Goal: Communication & Community: Participate in discussion

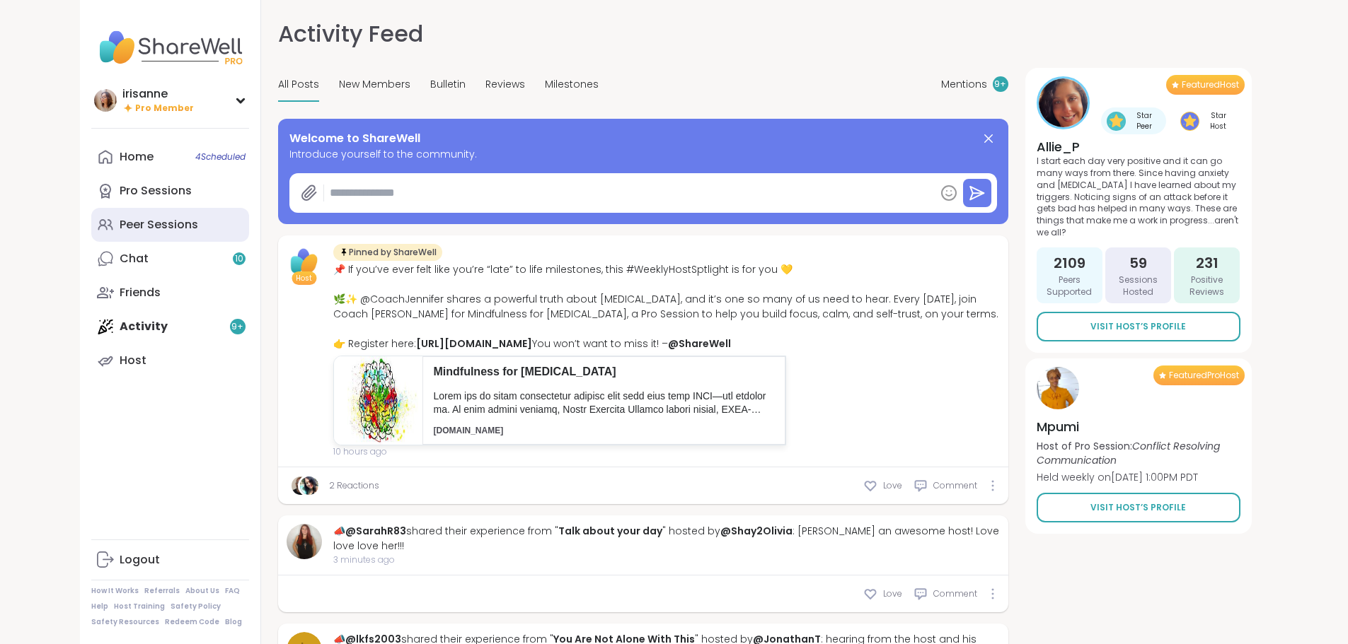
click at [117, 226] on link "Peer Sessions" at bounding box center [170, 225] width 158 height 34
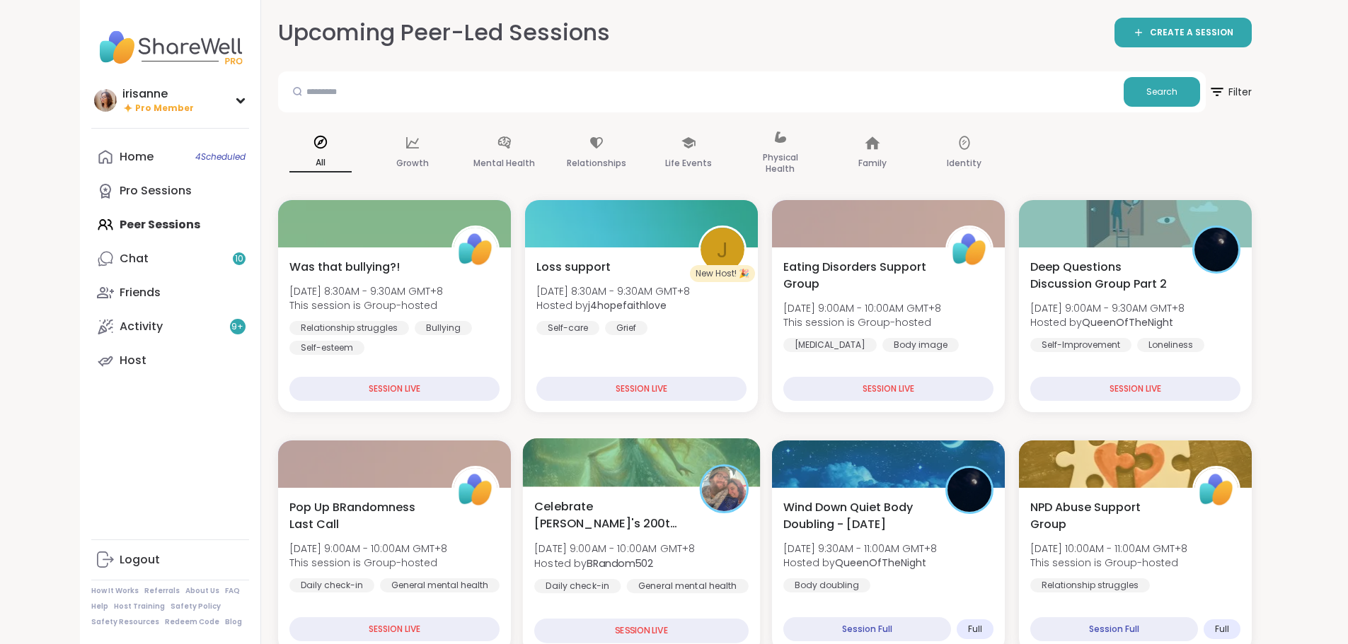
click at [586, 556] on b "BRandom502" at bounding box center [619, 563] width 66 height 14
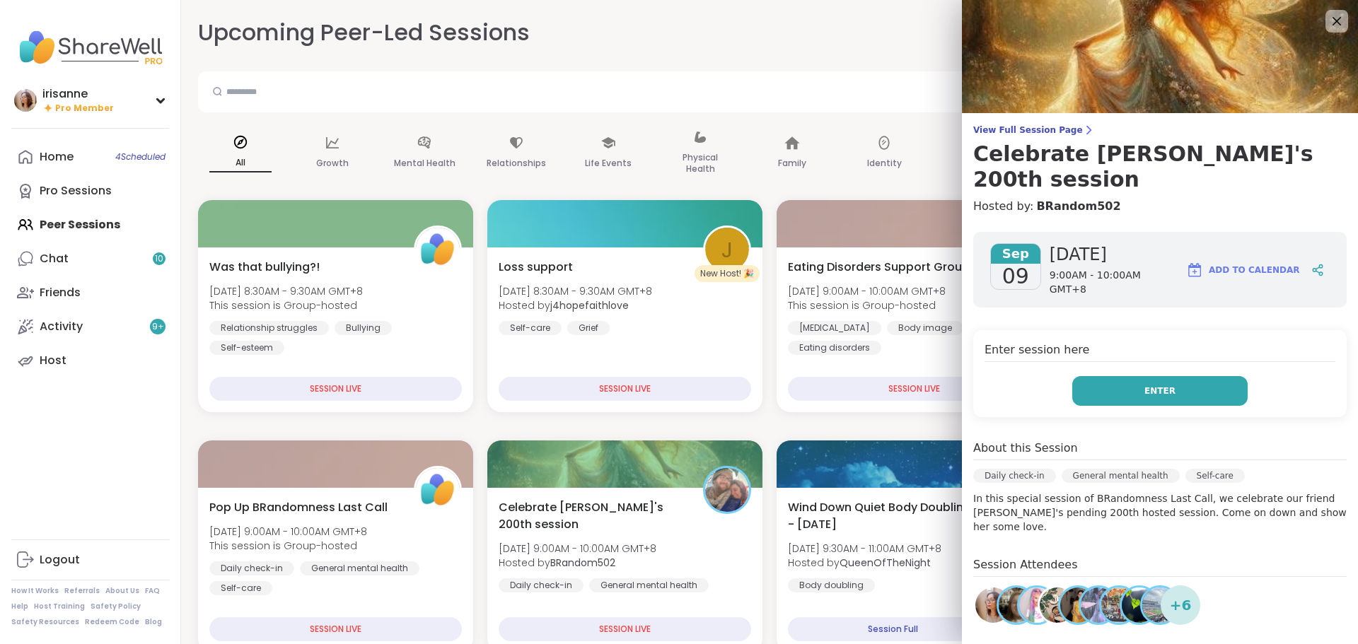
click at [1118, 376] on button "Enter" at bounding box center [1159, 391] width 175 height 30
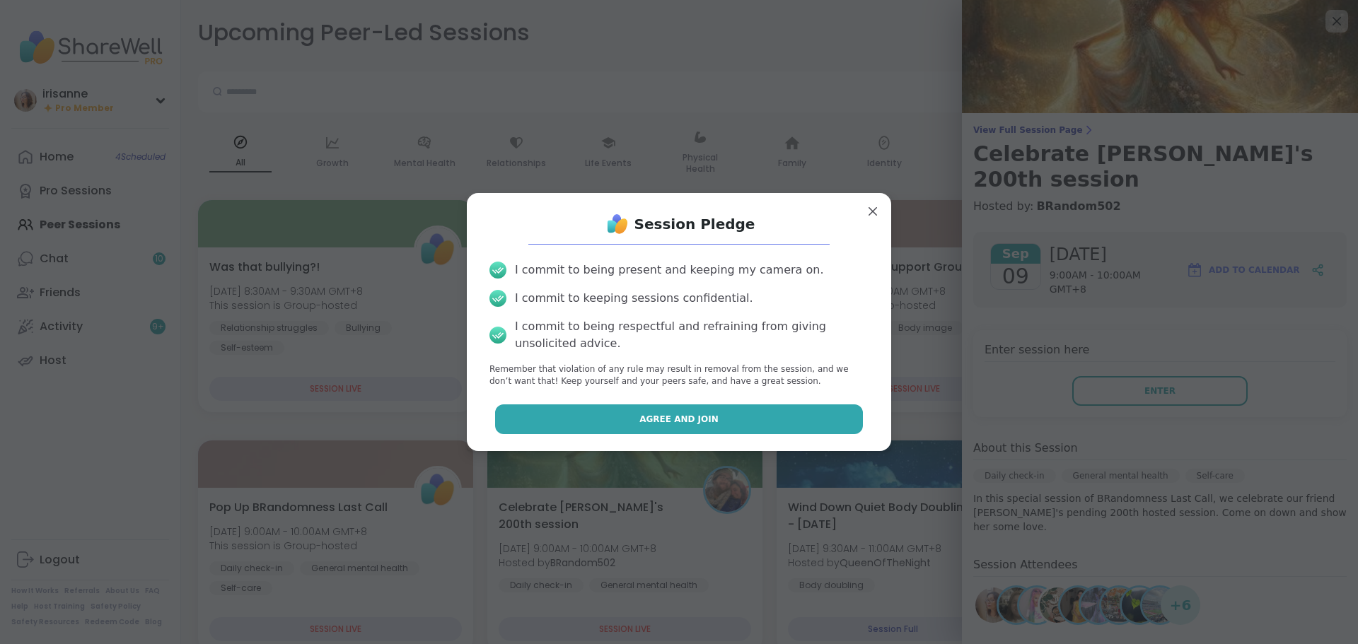
click at [801, 406] on button "Agree and Join" at bounding box center [679, 420] width 369 height 30
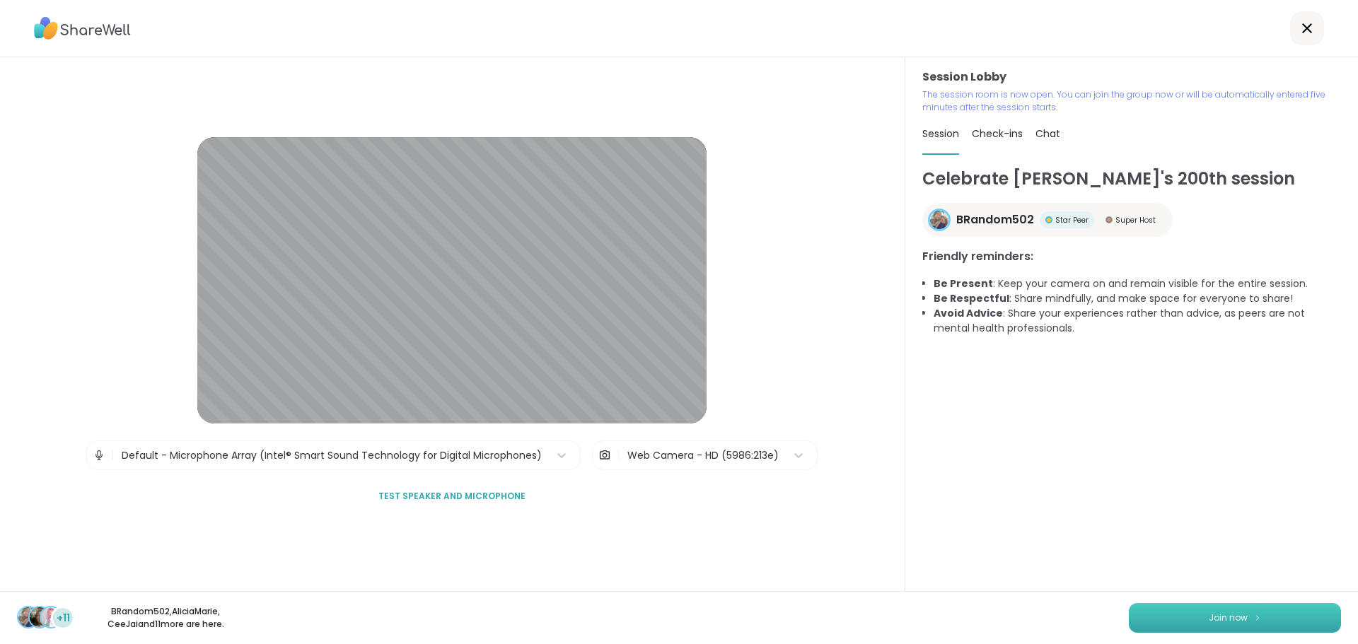
click at [1175, 612] on button "Join now" at bounding box center [1235, 618] width 212 height 30
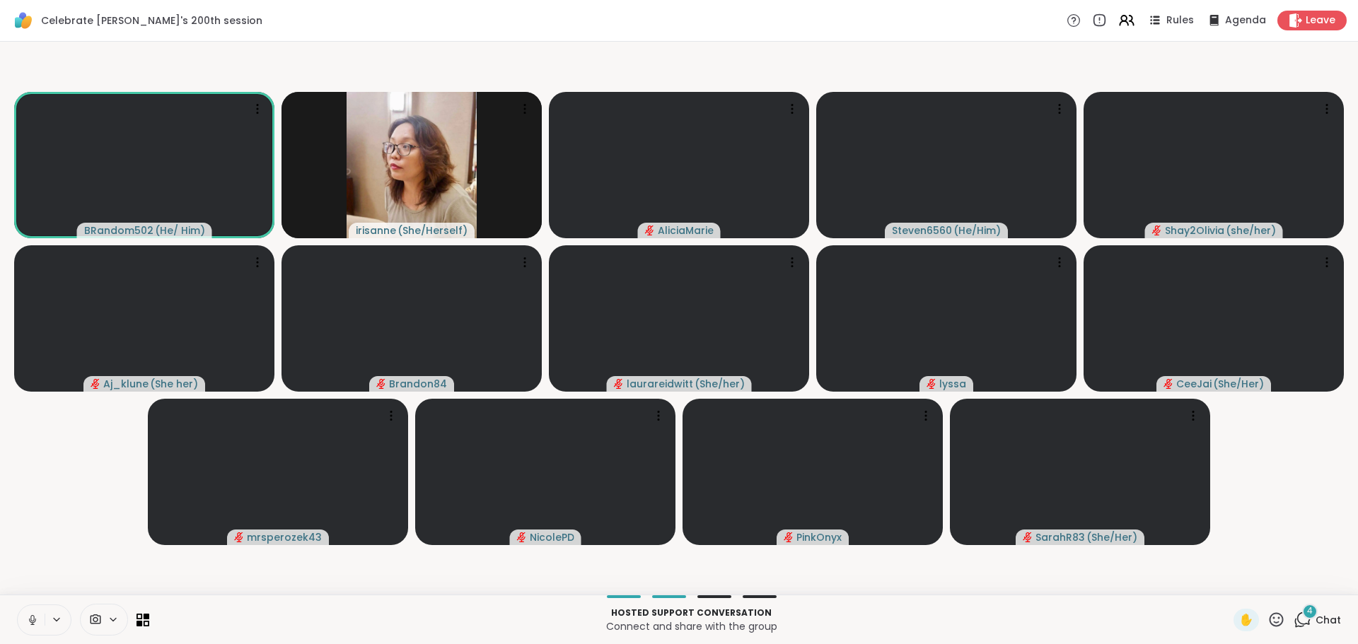
click at [28, 623] on icon at bounding box center [32, 620] width 13 height 13
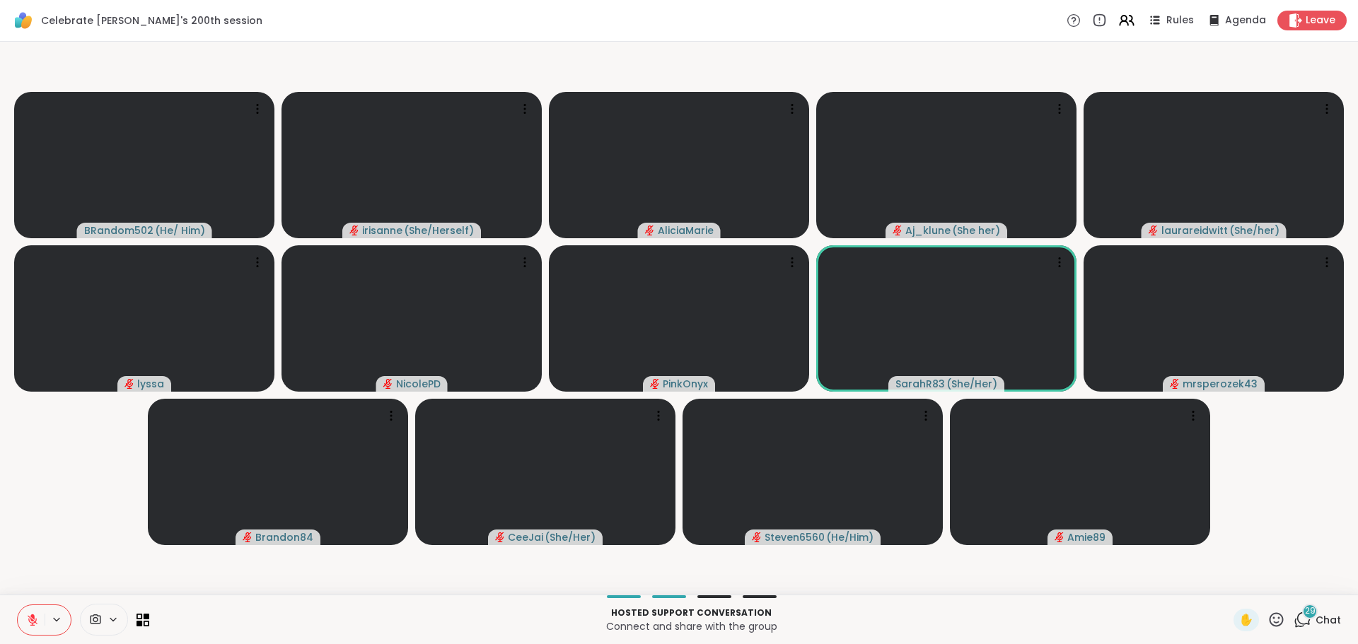
click at [40, 622] on button at bounding box center [31, 621] width 27 height 30
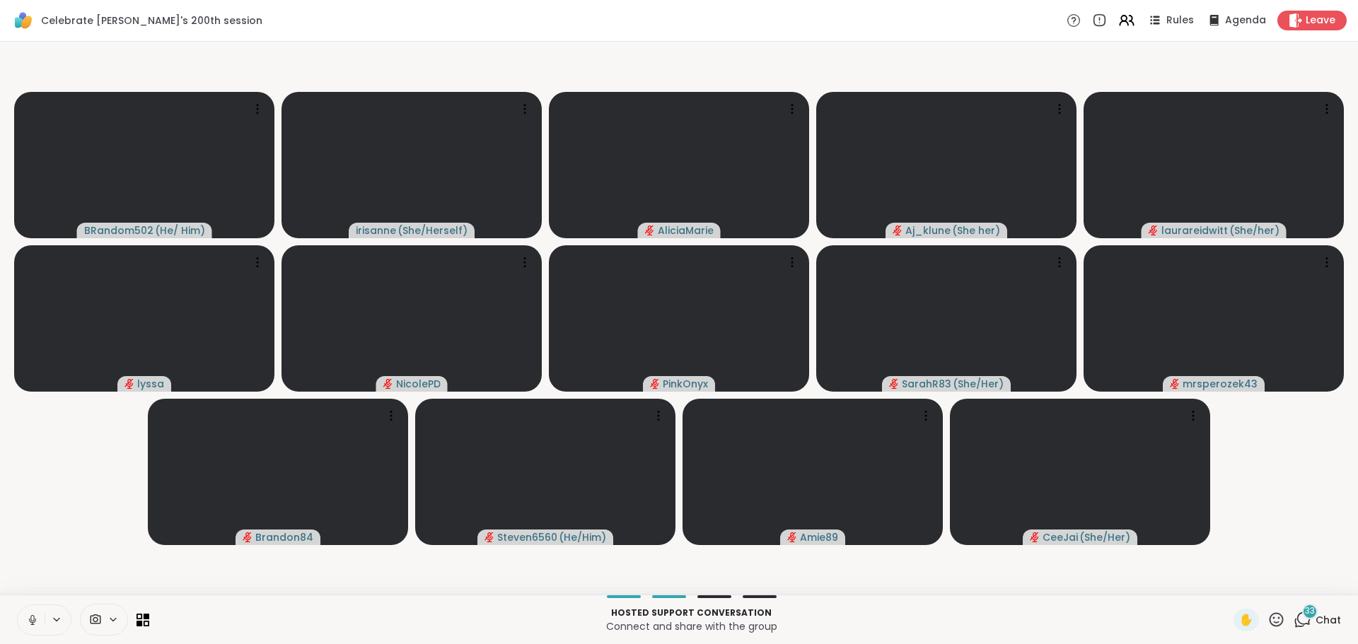
click at [40, 622] on button at bounding box center [31, 621] width 27 height 30
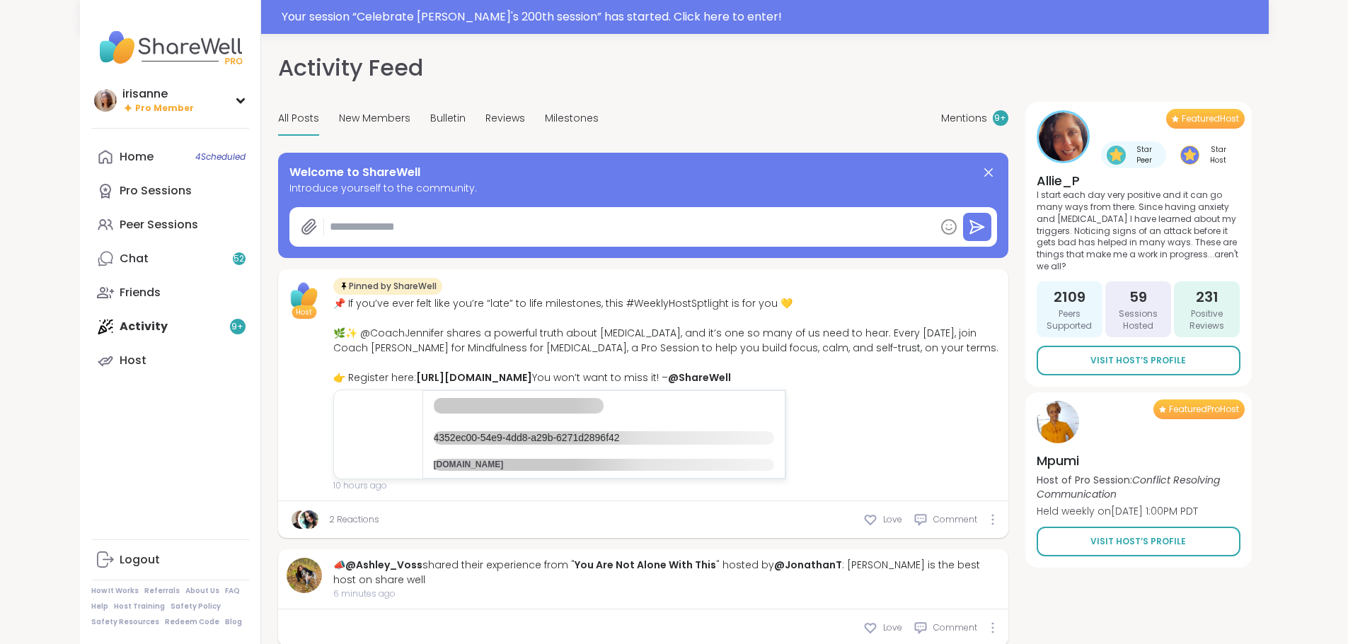
type textarea "*"
click at [400, 2] on div "Your session “ Celebrate [PERSON_NAME]'s 200th session ” has started. Click her…" at bounding box center [674, 17] width 1188 height 34
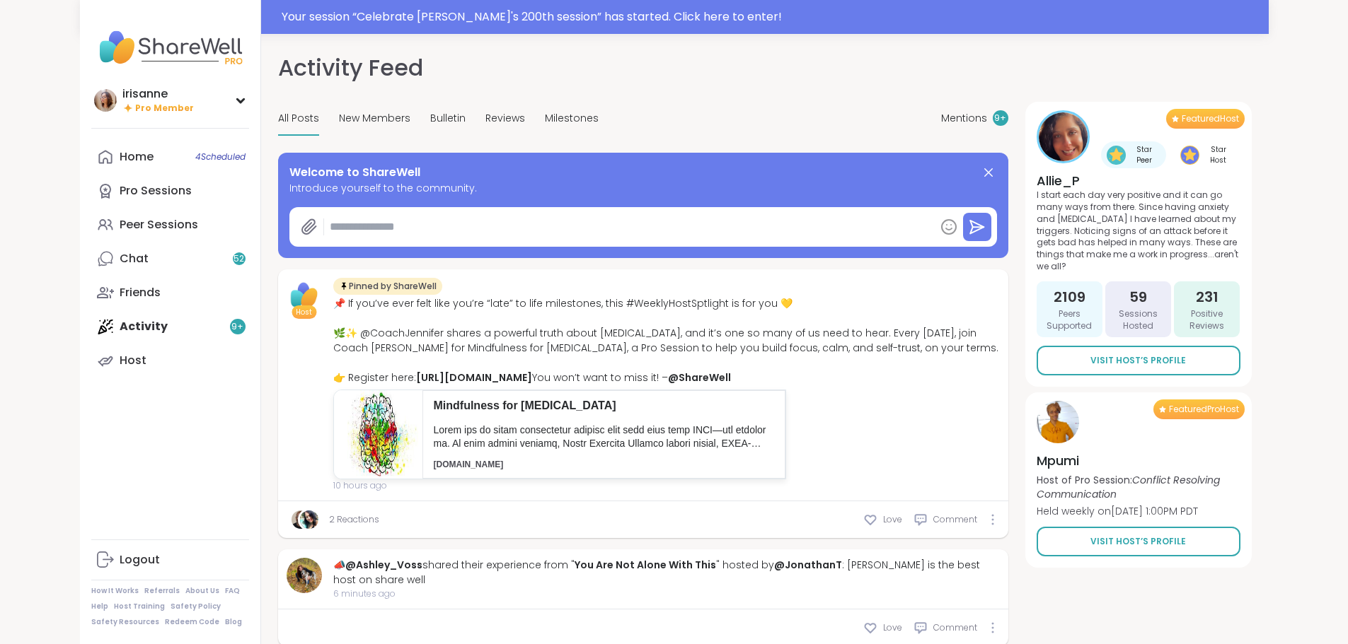
click at [400, 14] on div at bounding box center [674, 17] width 1348 height 34
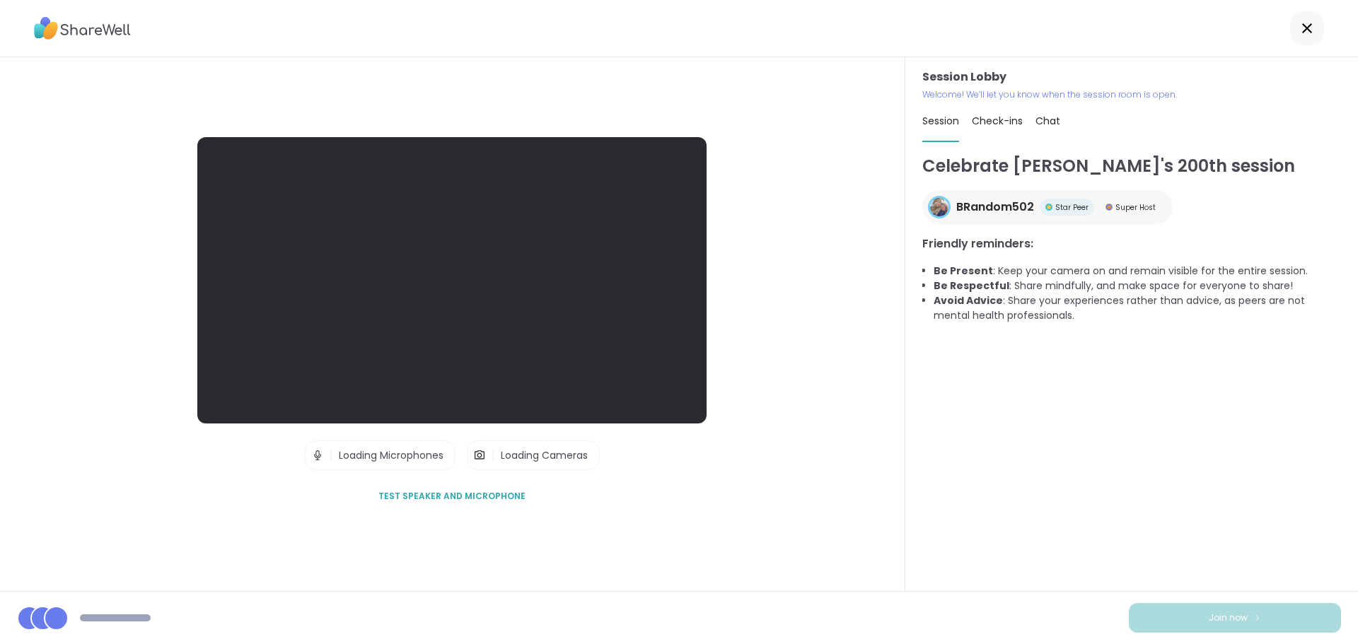
click at [666, 483] on div "Session Lobby | Loading Microphones | Loading Cameras Test speaker and micropho…" at bounding box center [451, 324] width 509 height 374
click at [674, 457] on div "Session Lobby | Loading Microphones | Loading Cameras Test speaker and micropho…" at bounding box center [451, 324] width 509 height 374
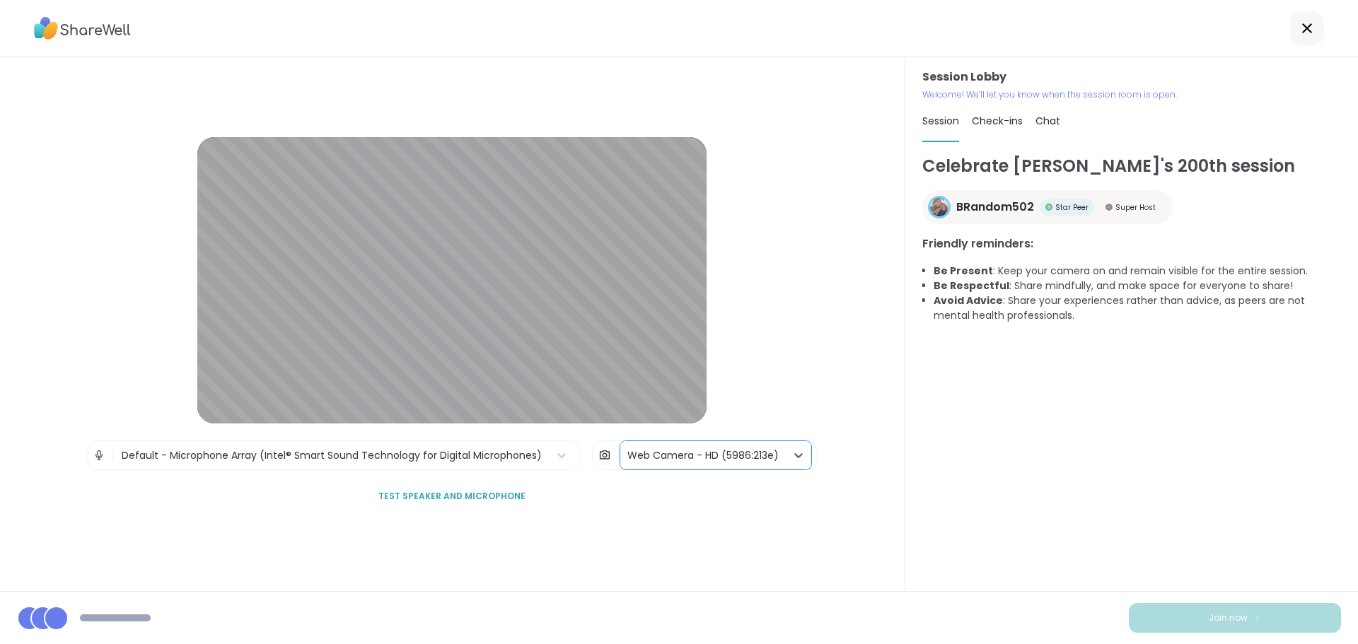
click at [654, 550] on div "Session Lobby | Default - Microphone Array (Intel® Smart Sound Technology for D…" at bounding box center [452, 324] width 905 height 534
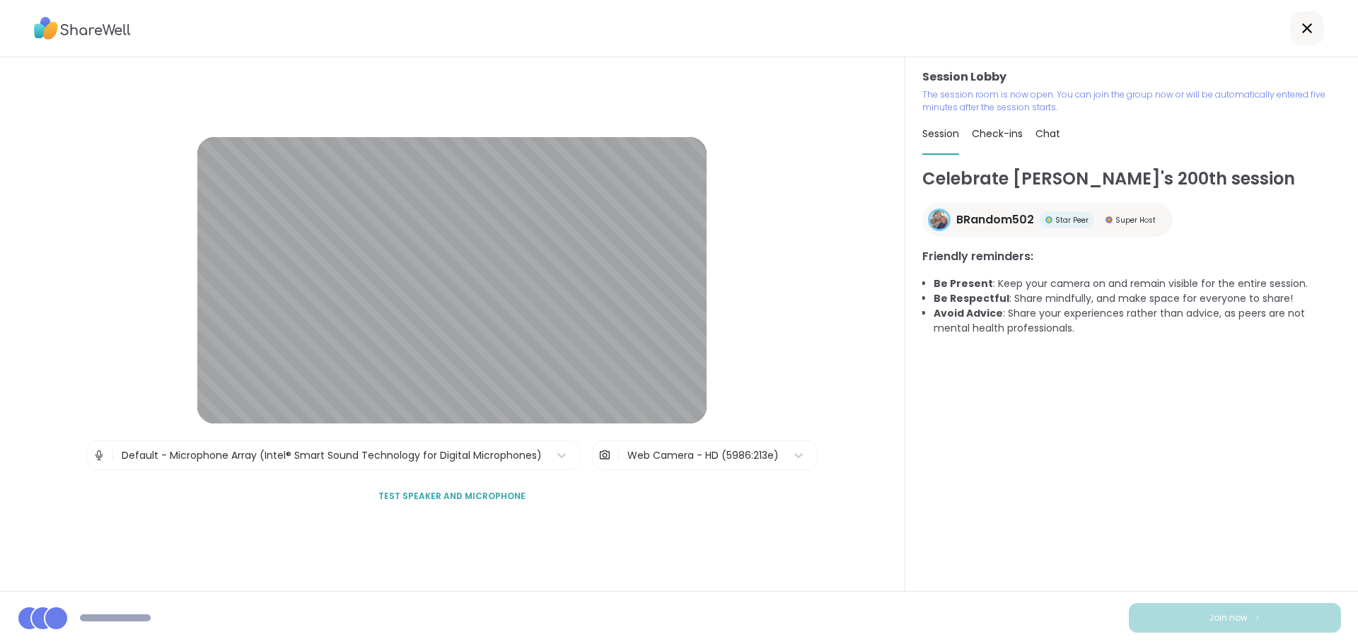
click at [652, 548] on div "Session Lobby | Default - Microphone Array (Intel® Smart Sound Technology for D…" at bounding box center [452, 324] width 905 height 534
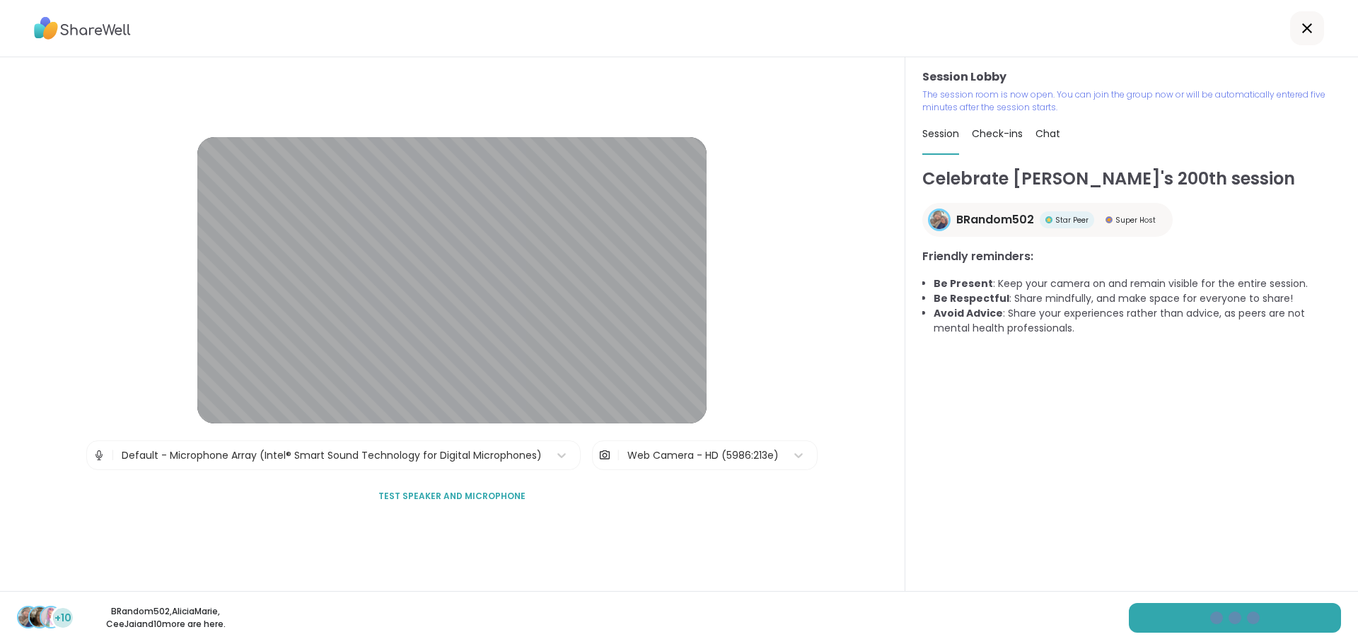
click at [652, 547] on div "Session Lobby | Default - Microphone Array (Intel® Smart Sound Technology for D…" at bounding box center [452, 324] width 905 height 534
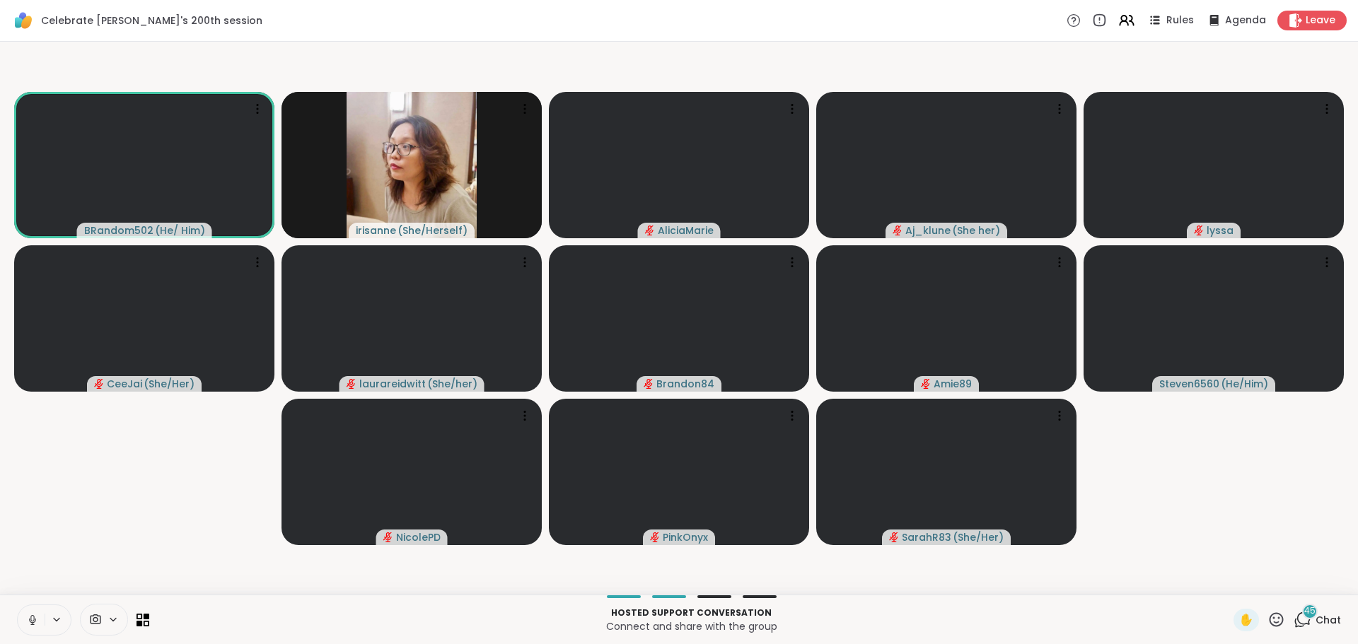
click at [34, 624] on icon at bounding box center [32, 620] width 13 height 13
click at [29, 621] on icon at bounding box center [32, 620] width 13 height 13
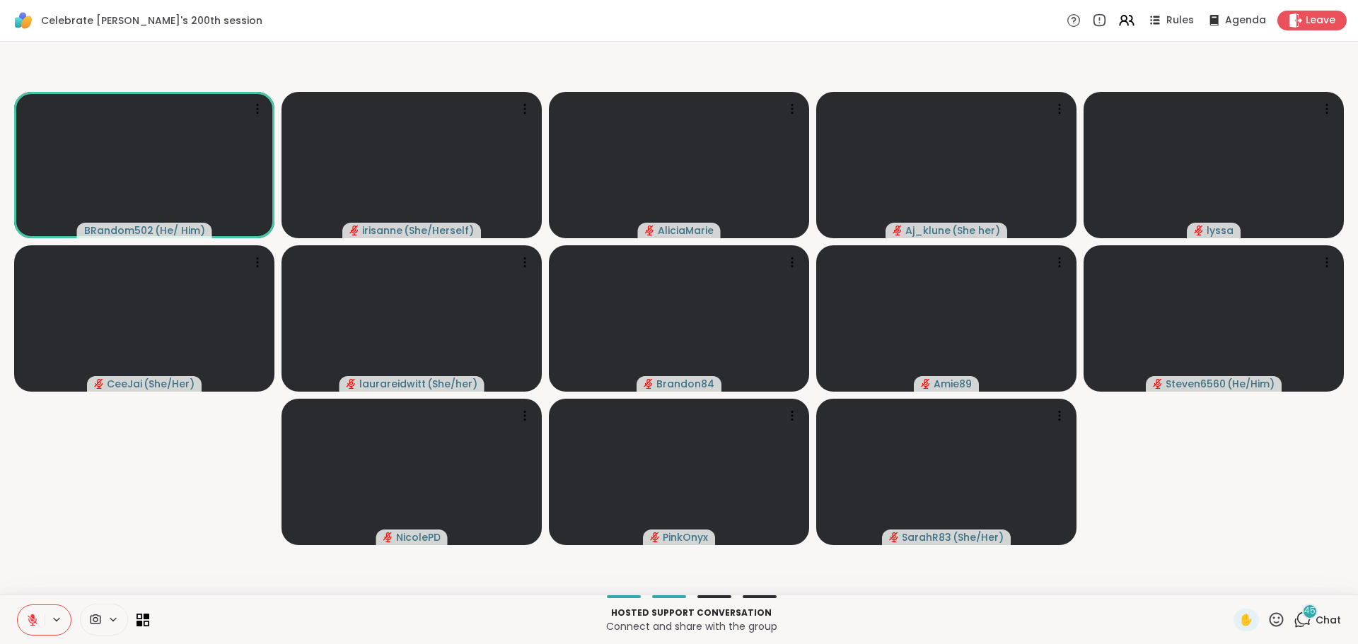
click at [24, 623] on button at bounding box center [31, 621] width 27 height 30
click at [35, 614] on icon at bounding box center [32, 620] width 13 height 13
click at [95, 522] on video-player-container "BRandom502 ( He/ Him ) irisanne ( She/Herself ) AliciaMarie Aj_klune ( She her …" at bounding box center [678, 318] width 1341 height 542
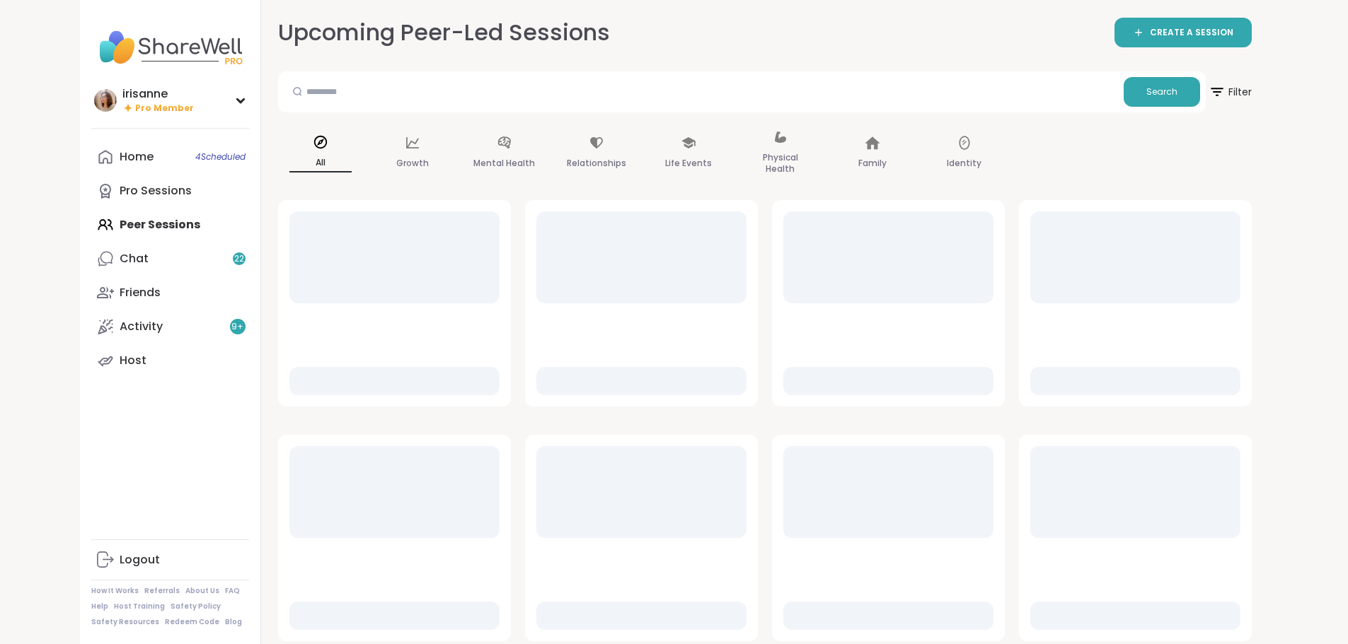
click at [119, 221] on div "Home 4 Scheduled Pro Sessions Peer Sessions Chat 22 Friends Activity 9 + Host" at bounding box center [170, 259] width 158 height 238
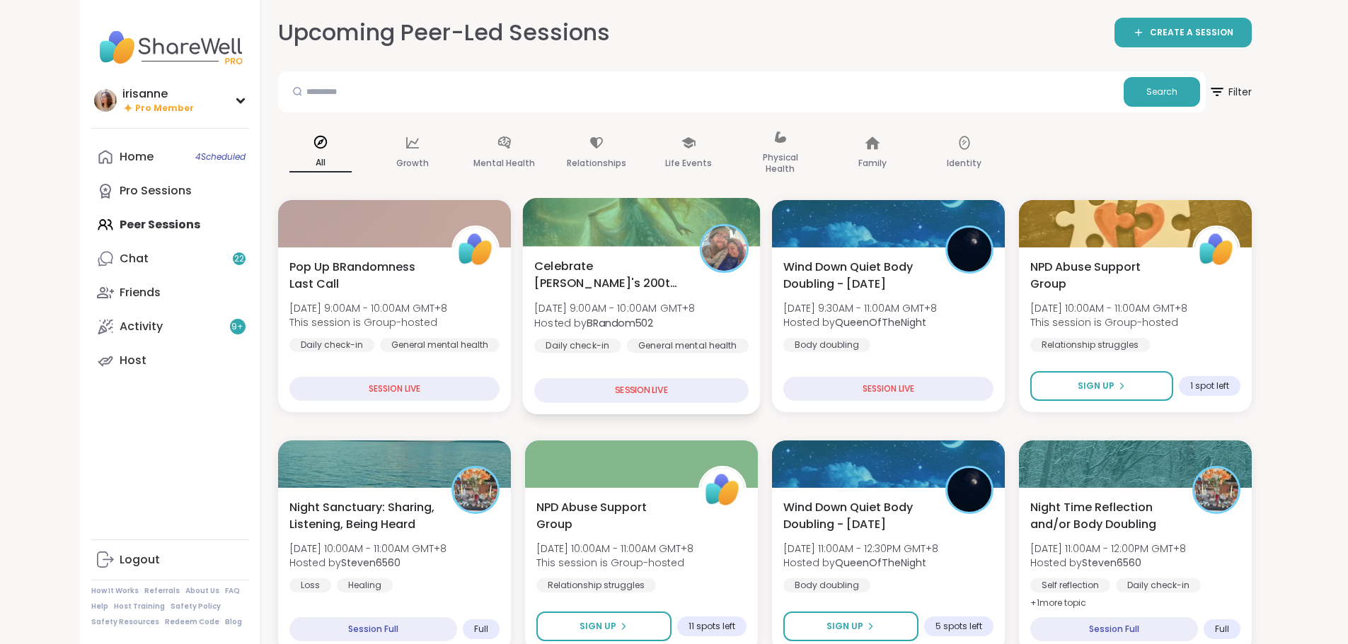
click at [693, 350] on div "Daily check-in General mental health Self-care" at bounding box center [641, 356] width 214 height 35
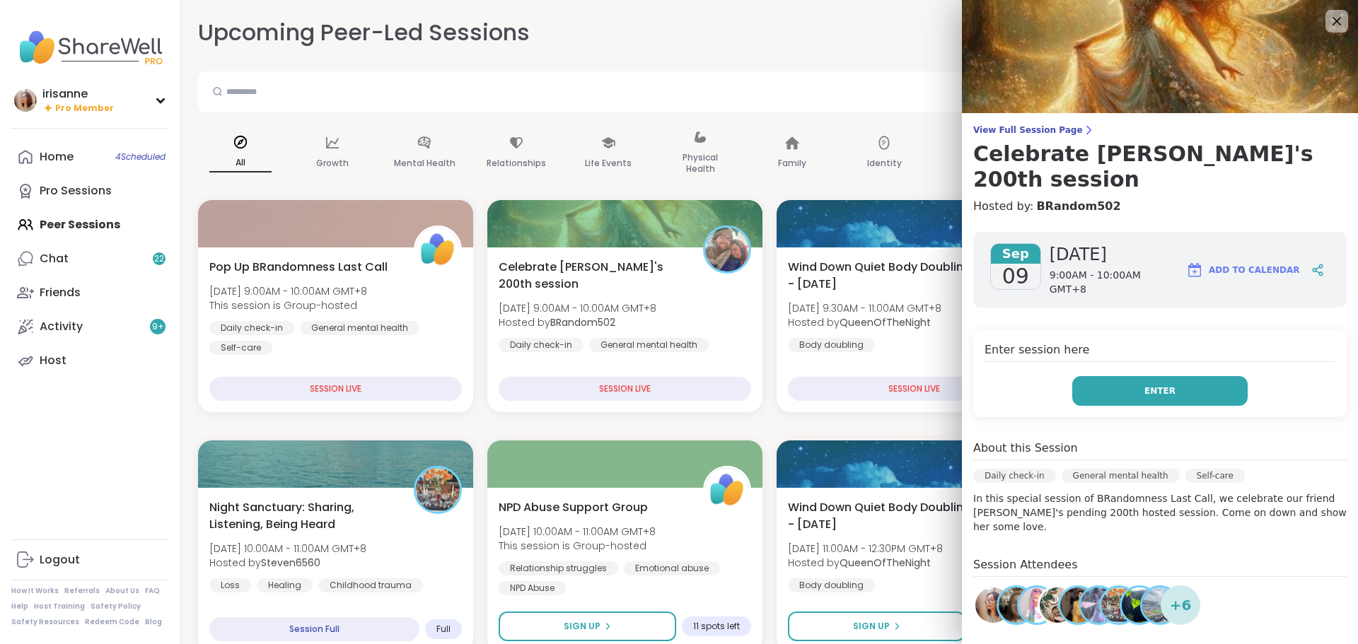
click at [1143, 376] on button "Enter" at bounding box center [1159, 391] width 175 height 30
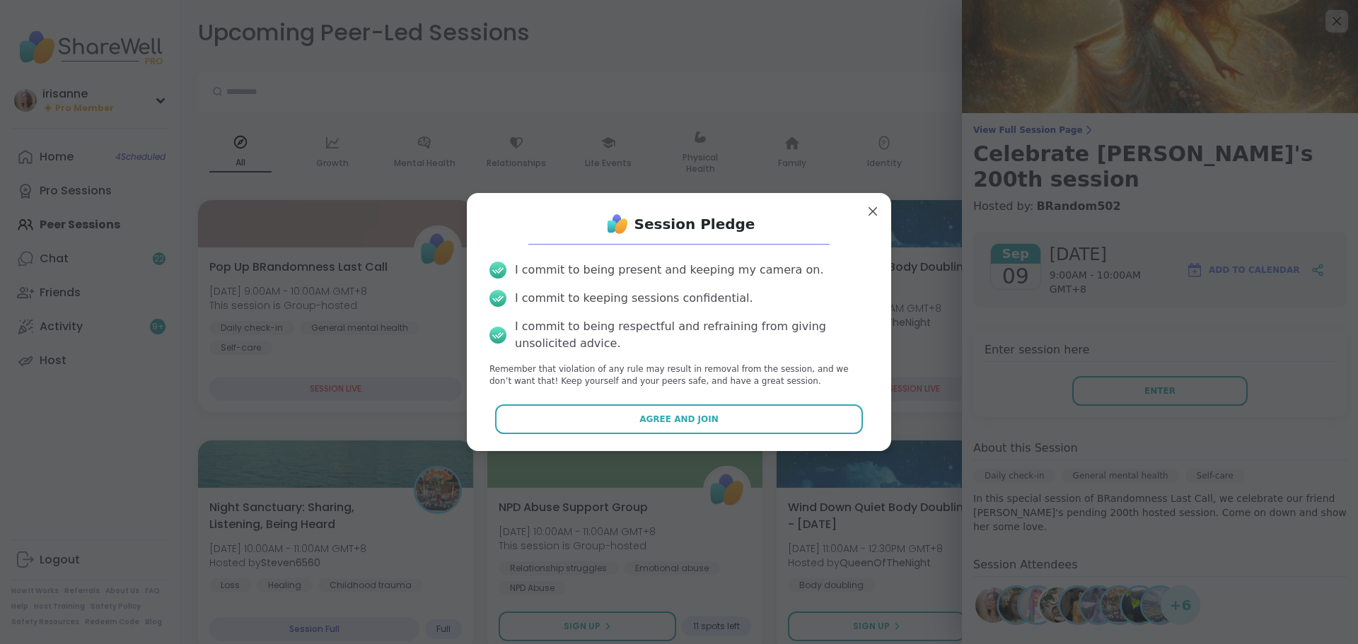
click at [684, 434] on div "Session Pledge I commit to being present and keeping my camera on. I commit to …" at bounding box center [679, 321] width 402 height 235
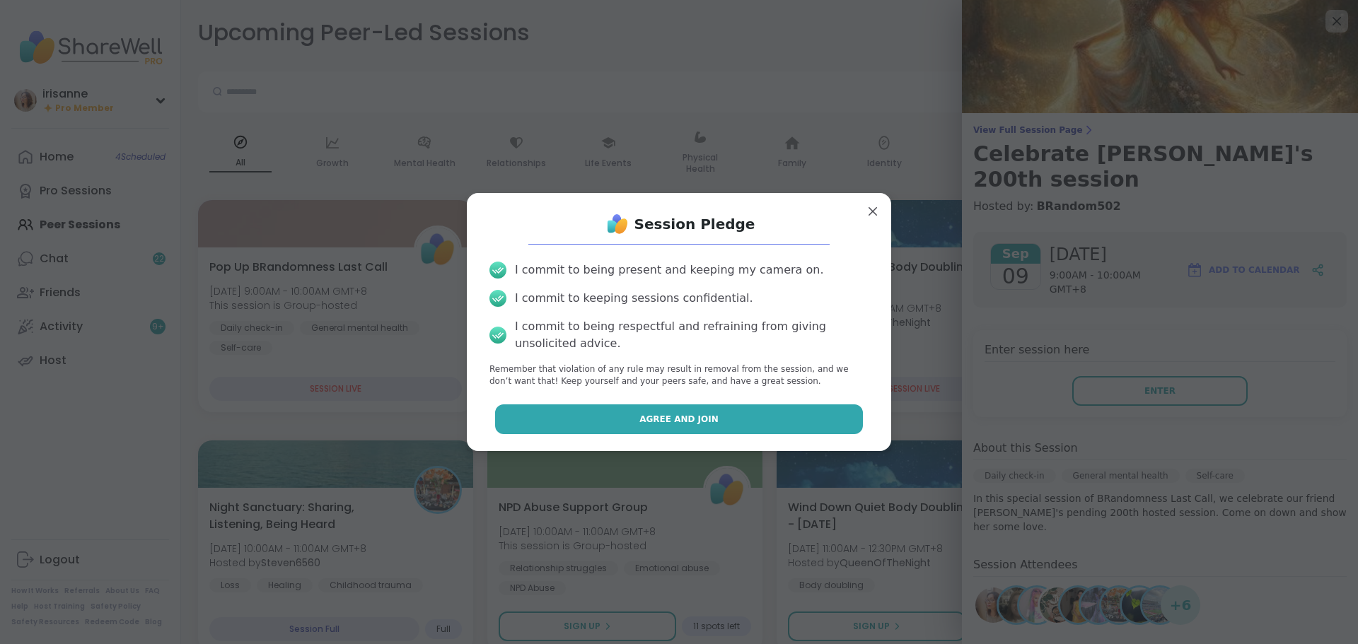
click at [692, 425] on span "Agree and Join" at bounding box center [678, 419] width 79 height 13
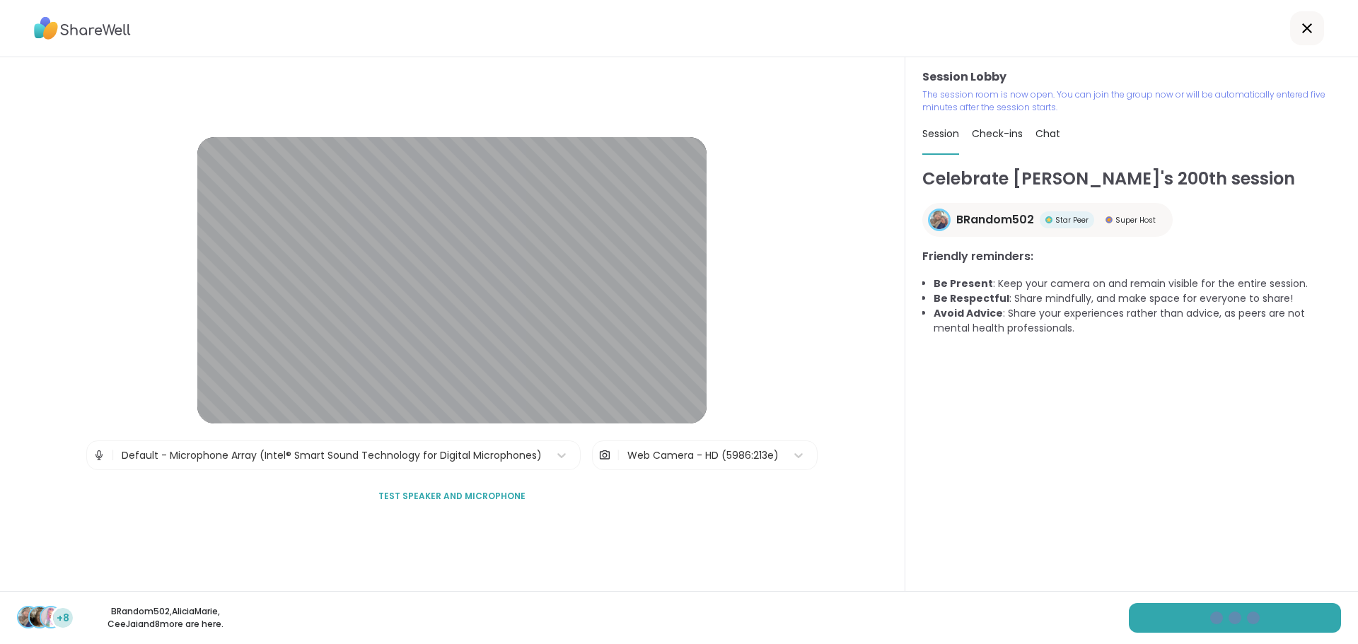
click at [47, 311] on div "Session Lobby | Default - Microphone Array (Intel® Smart Sound Technology for D…" at bounding box center [452, 324] width 905 height 534
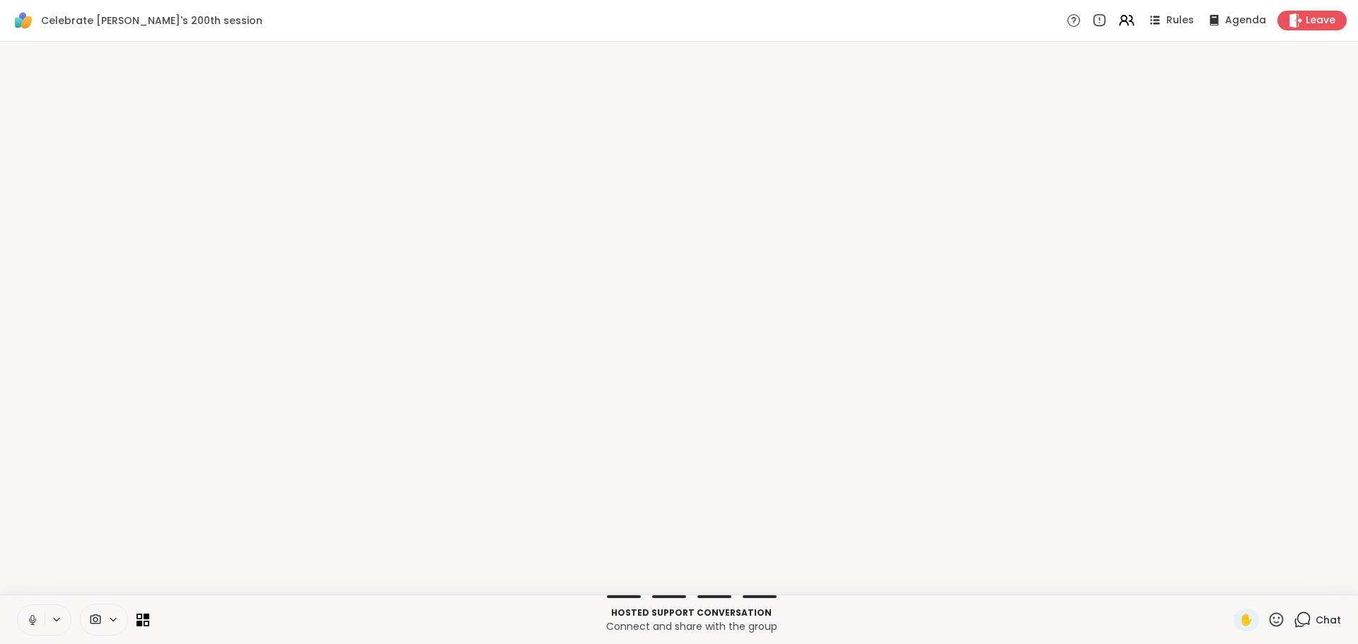
click at [40, 627] on button at bounding box center [31, 621] width 27 height 30
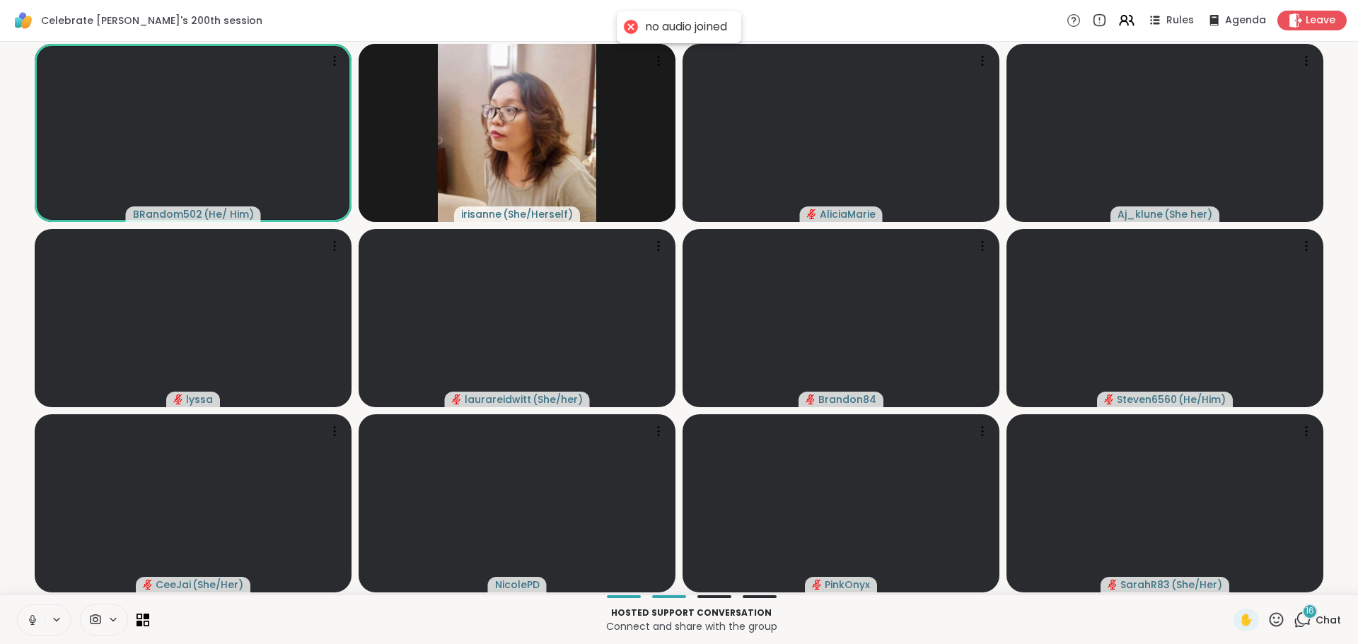
click at [40, 627] on button at bounding box center [31, 621] width 27 height 30
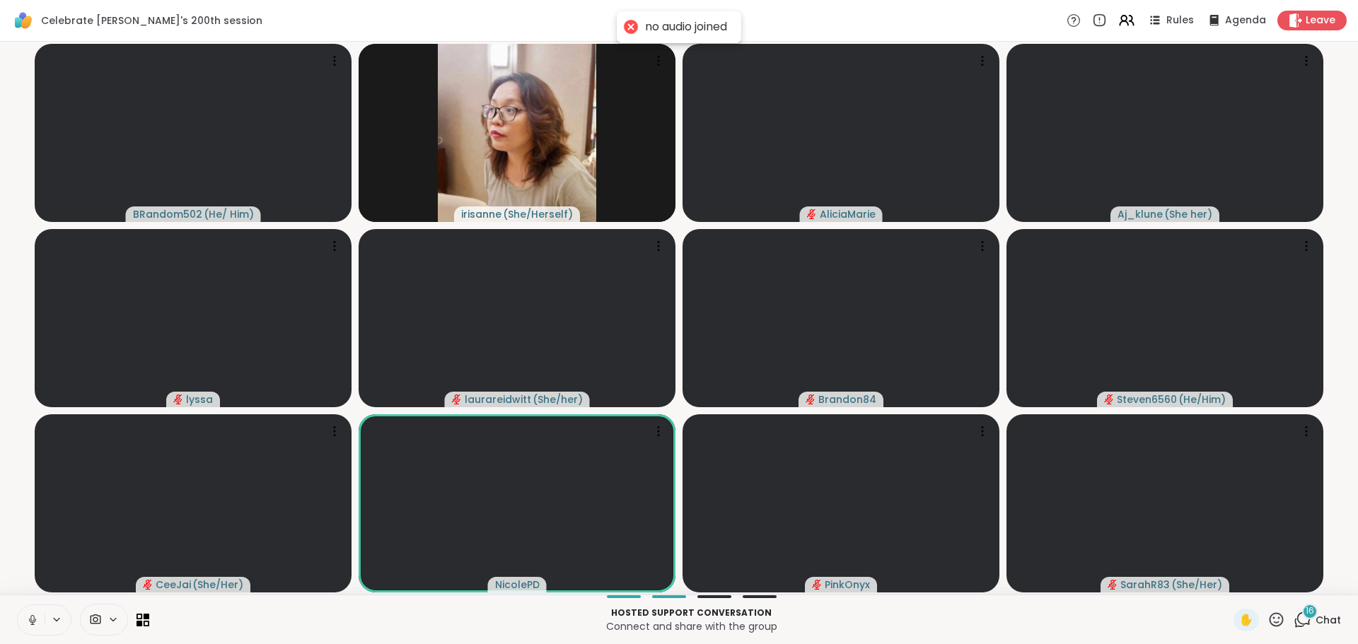
click at [31, 627] on button at bounding box center [31, 621] width 27 height 30
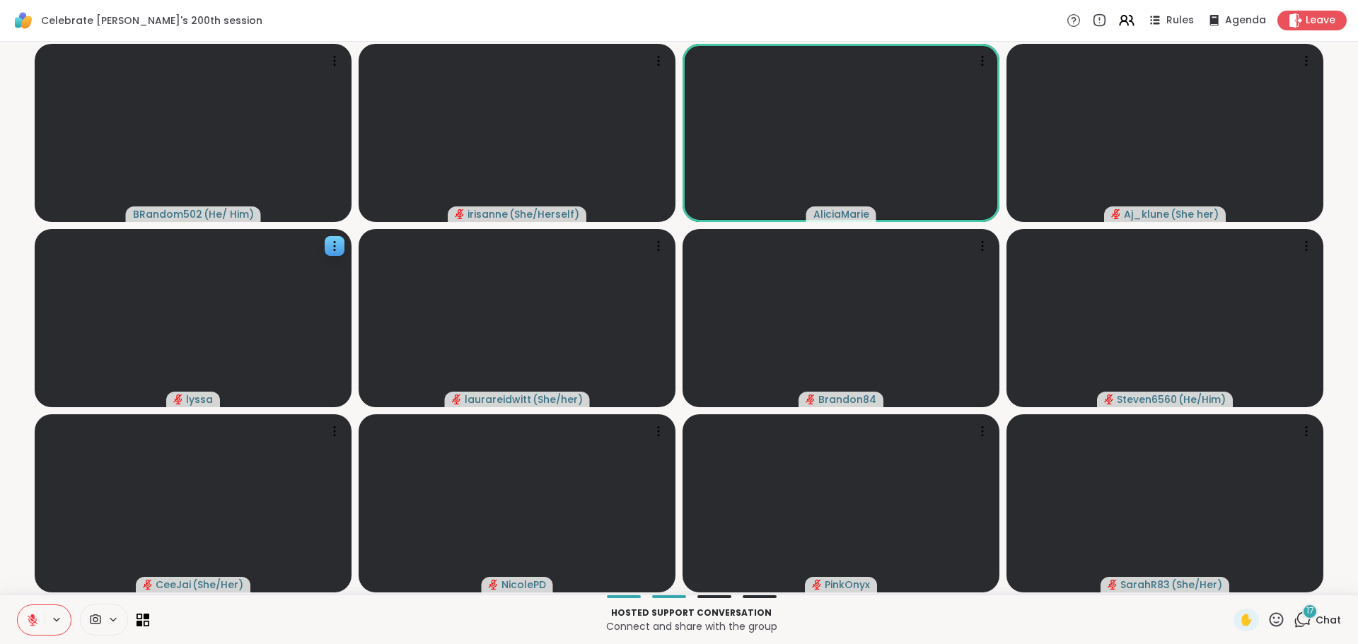
click at [190, 174] on video at bounding box center [193, 133] width 317 height 178
click at [473, 23] on div "Celebrate Lyssa's 200th session Rules Agenda Leave" at bounding box center [679, 21] width 1358 height 42
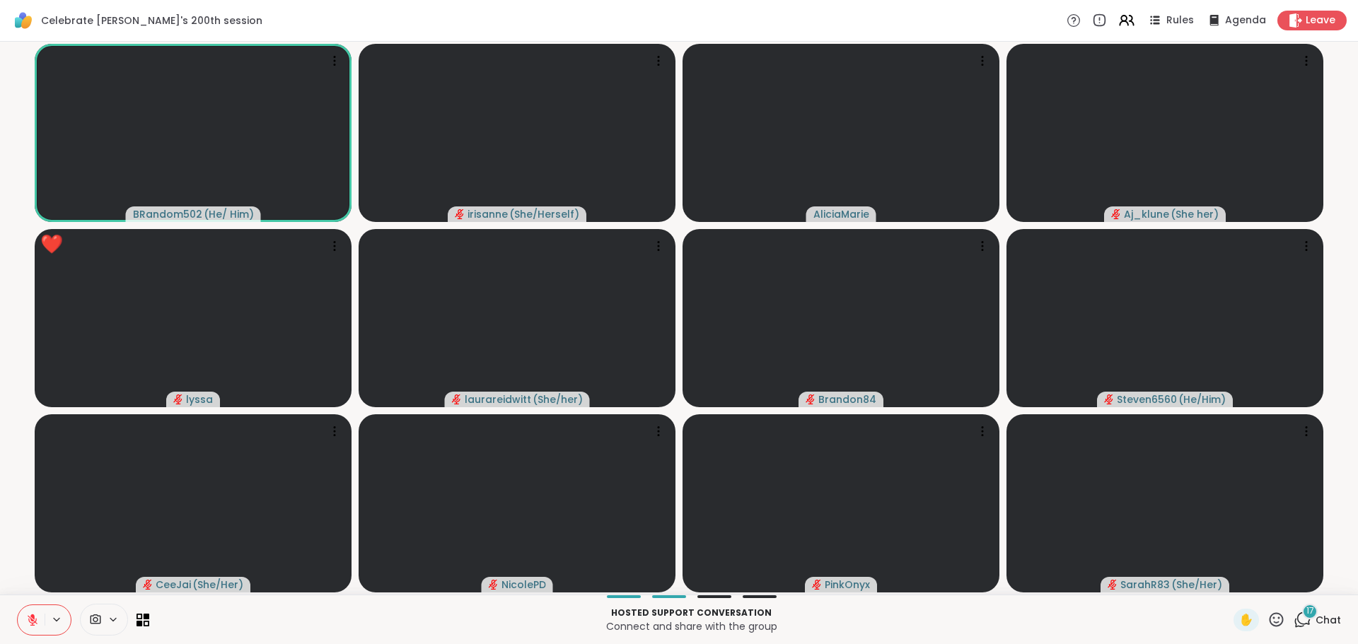
click at [30, 615] on icon at bounding box center [32, 620] width 13 height 13
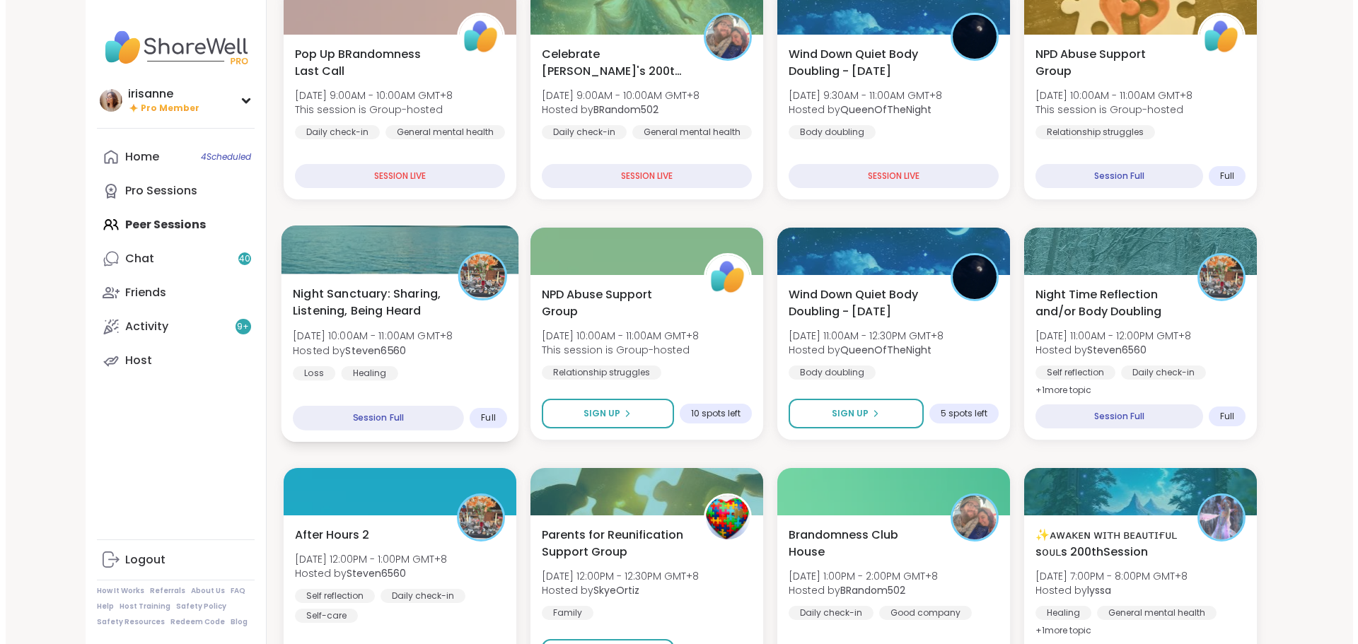
scroll to position [212, 0]
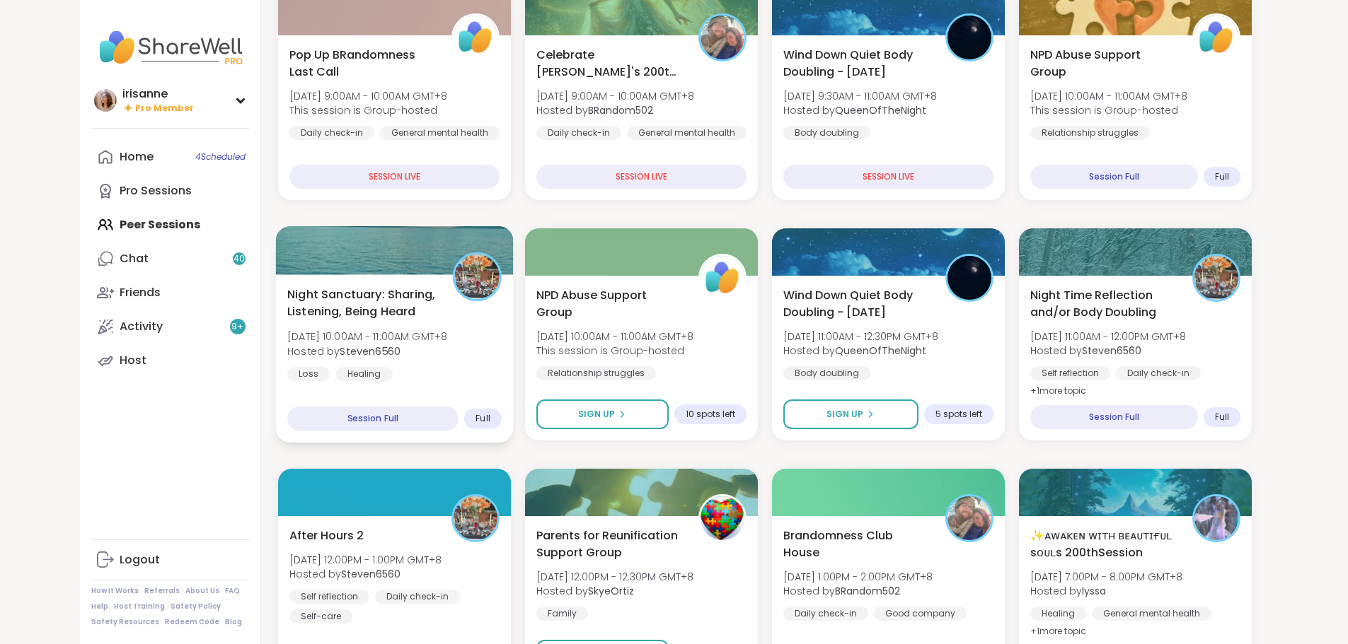
click at [362, 337] on span "[DATE] 10:00AM - 11:00AM GMT+8" at bounding box center [367, 337] width 160 height 14
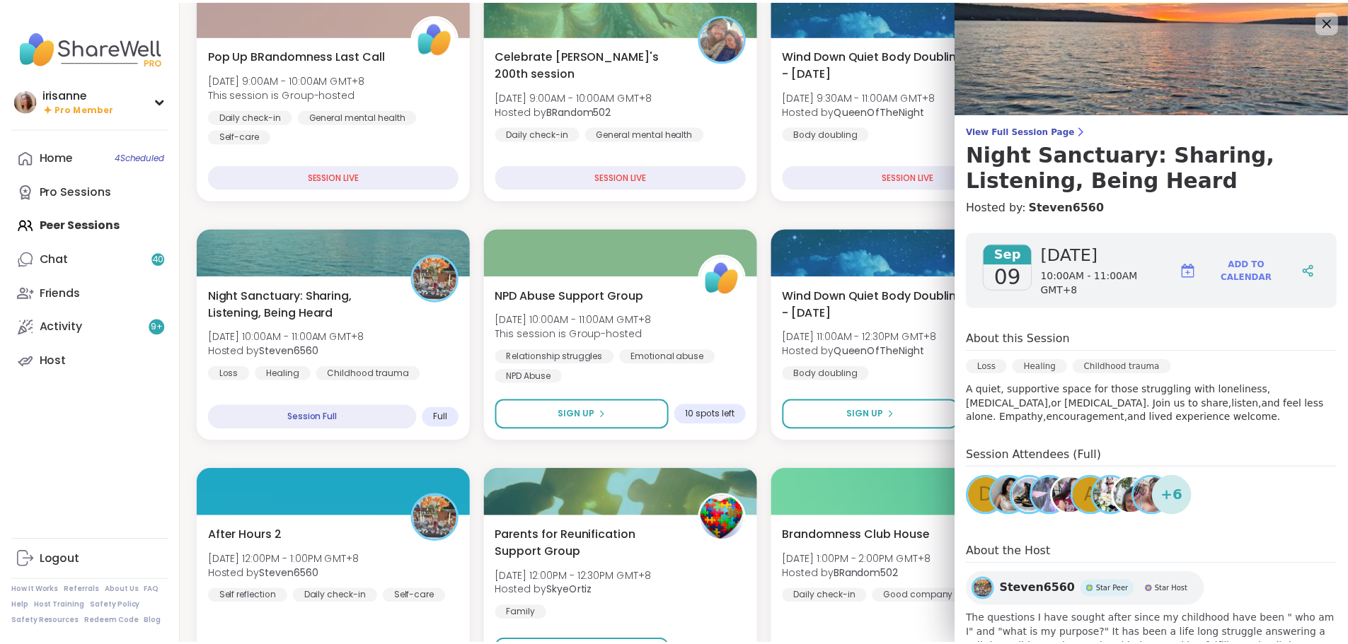
scroll to position [66, 0]
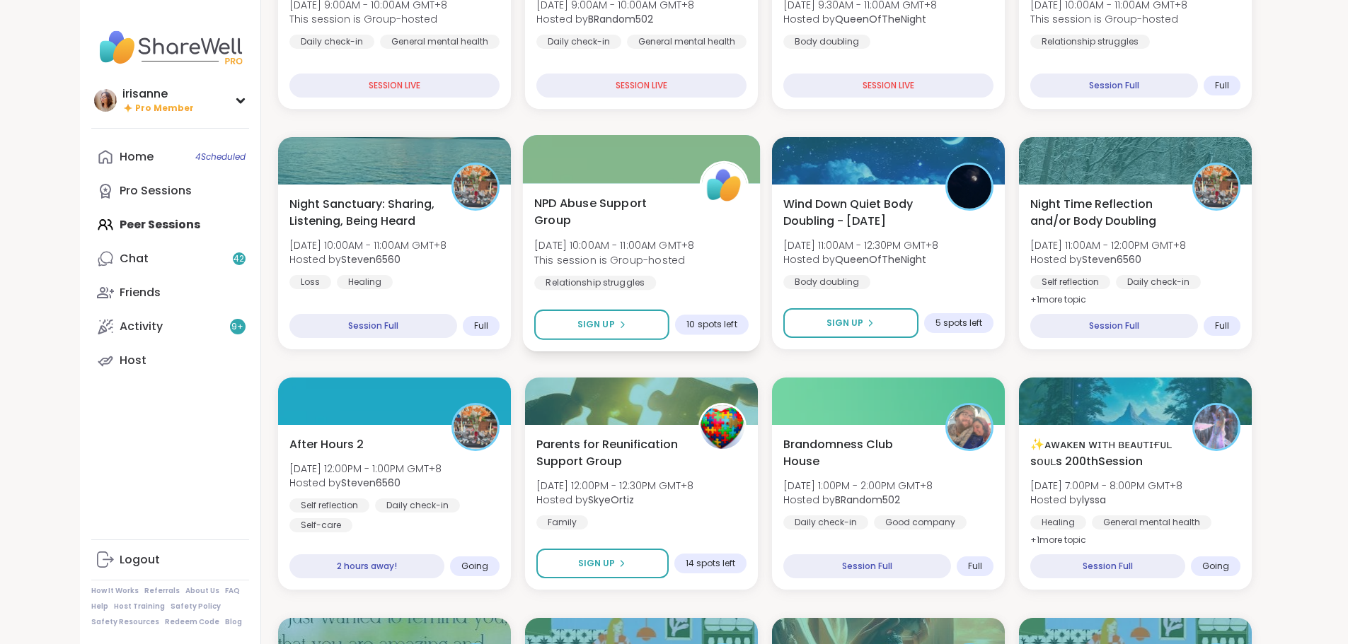
scroll to position [354, 0]
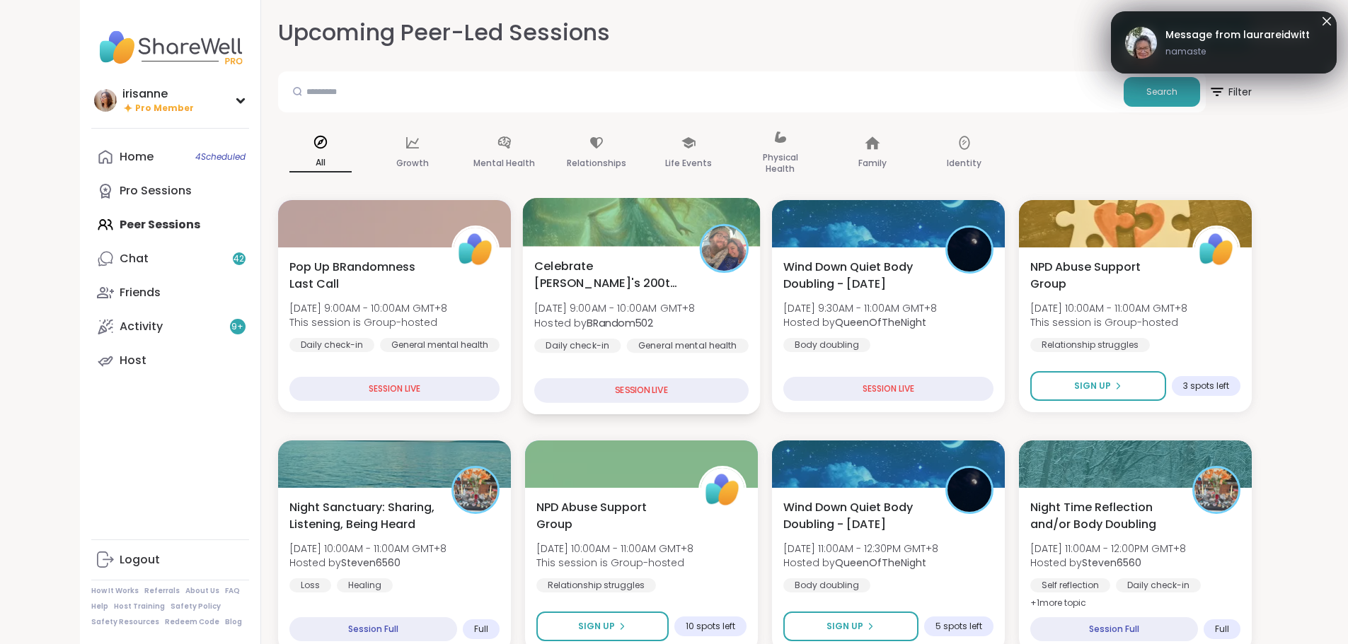
scroll to position [212, 0]
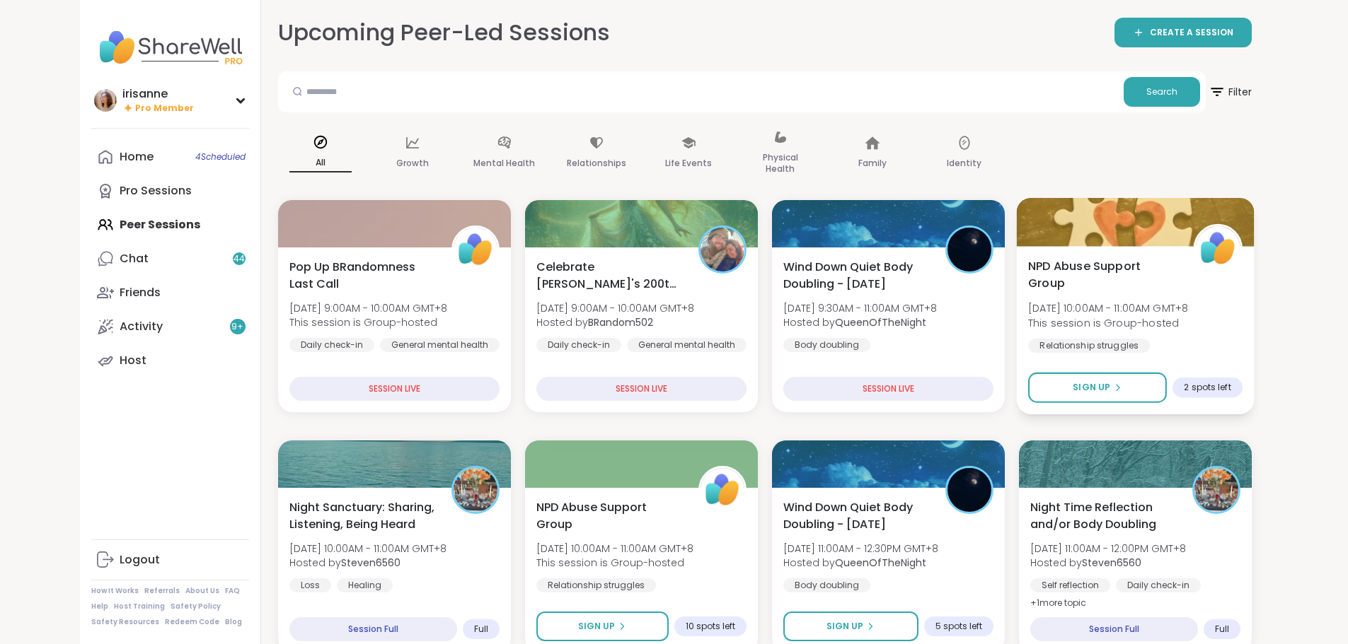
click at [1152, 301] on span "[DATE] 10:00AM - 11:00AM GMT+8" at bounding box center [1108, 308] width 160 height 14
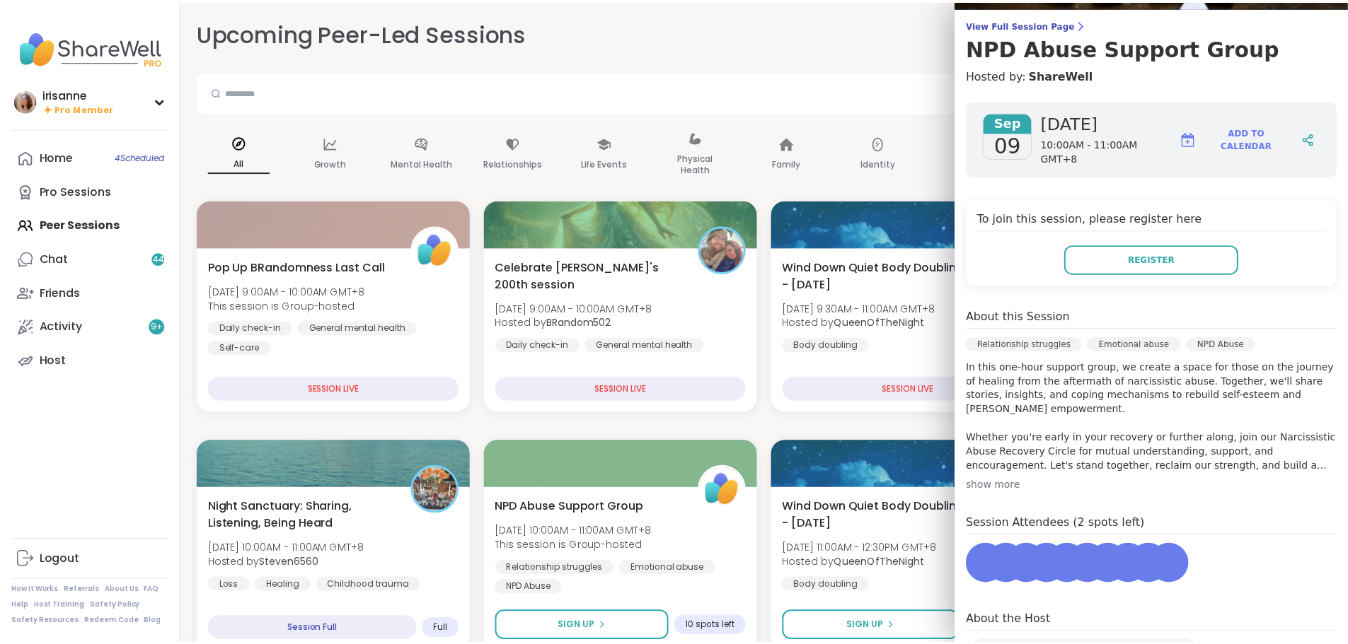
scroll to position [199, 0]
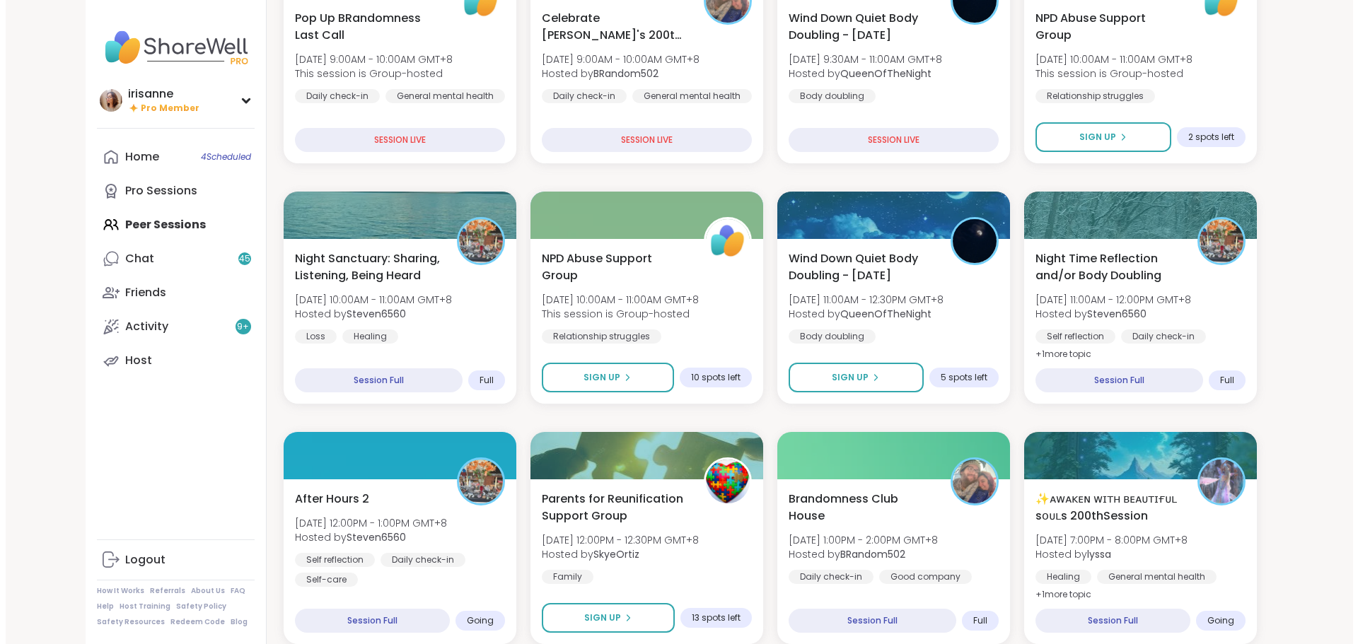
scroll to position [283, 0]
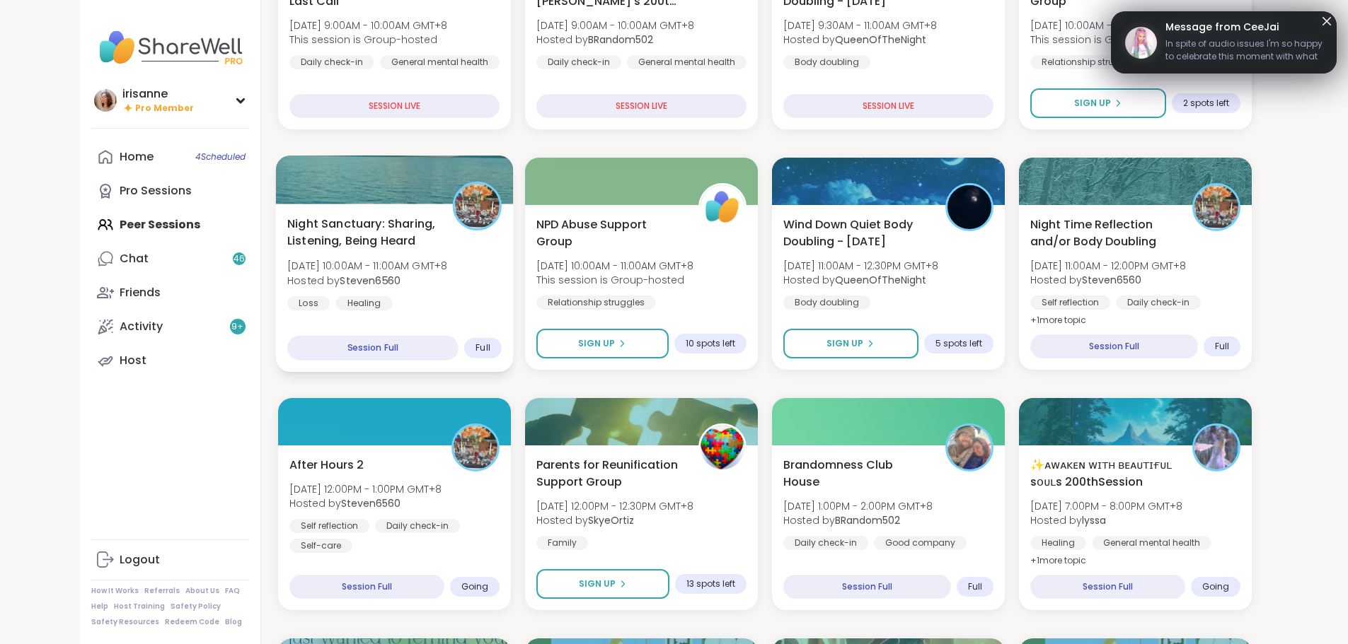
click at [413, 253] on div "Night Sanctuary: Sharing, Listening, Being Heard Tue, Sep 09 | 10:00AM - 11:00A…" at bounding box center [394, 272] width 214 height 115
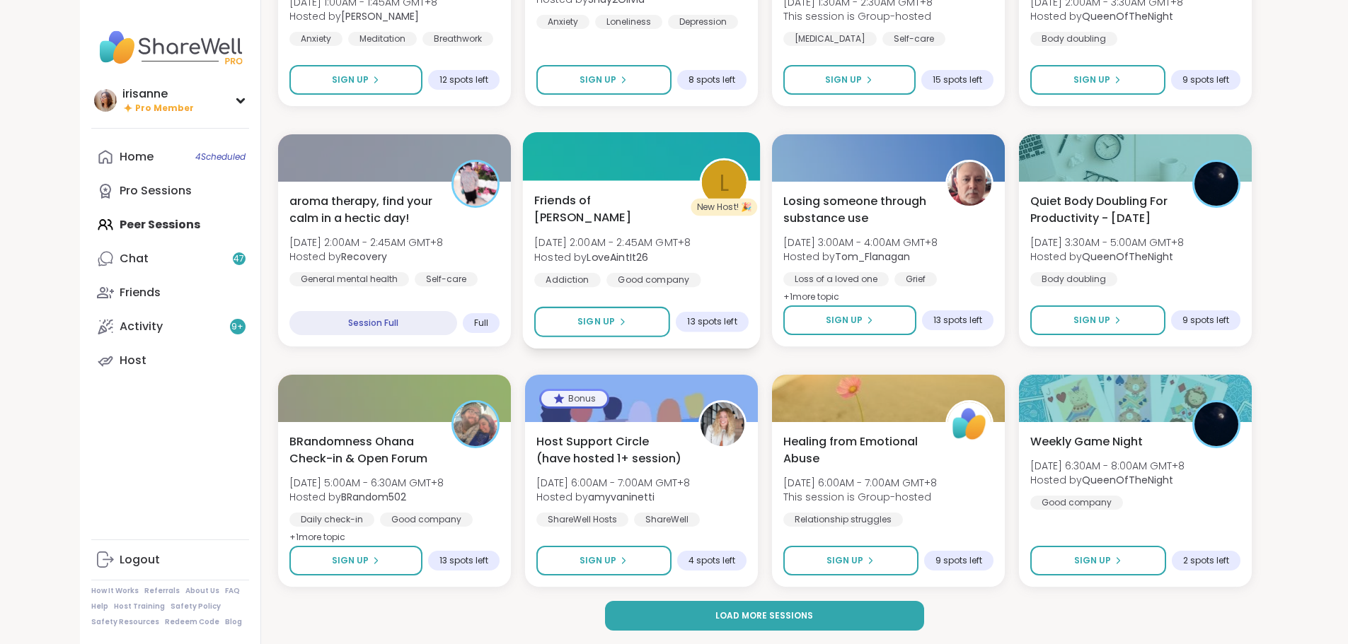
scroll to position [1750, 0]
click at [639, 617] on button "Load more sessions" at bounding box center [764, 616] width 319 height 30
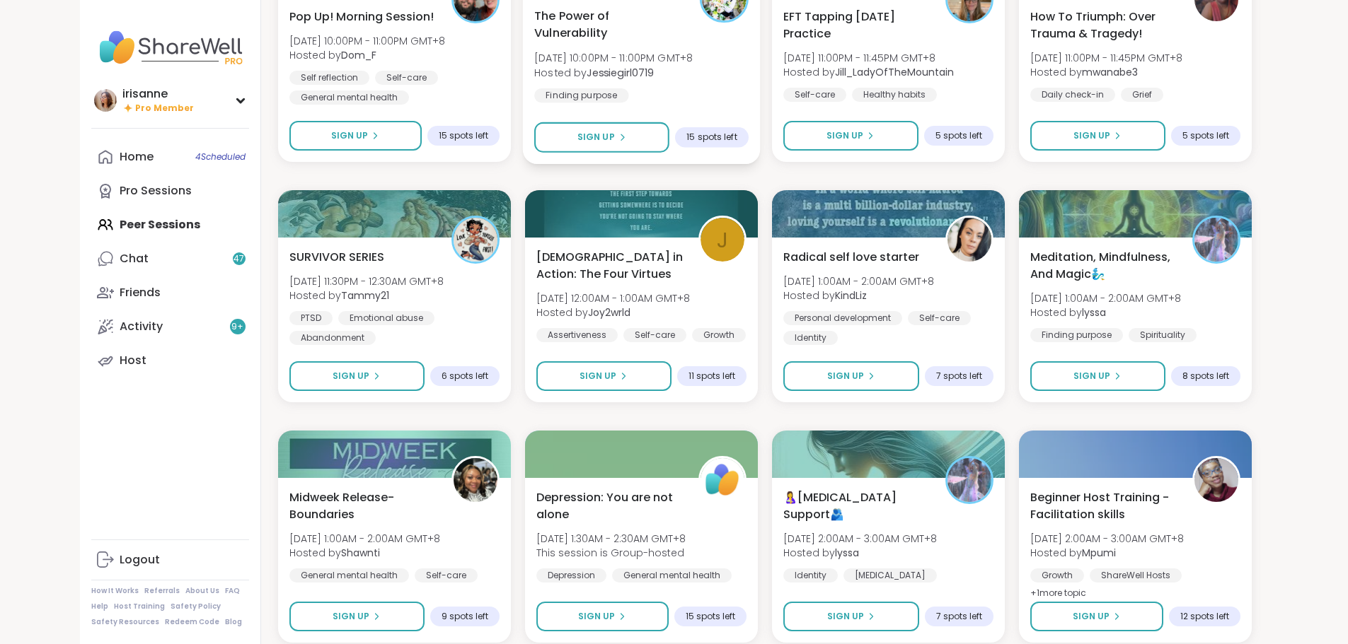
scroll to position [3915, 0]
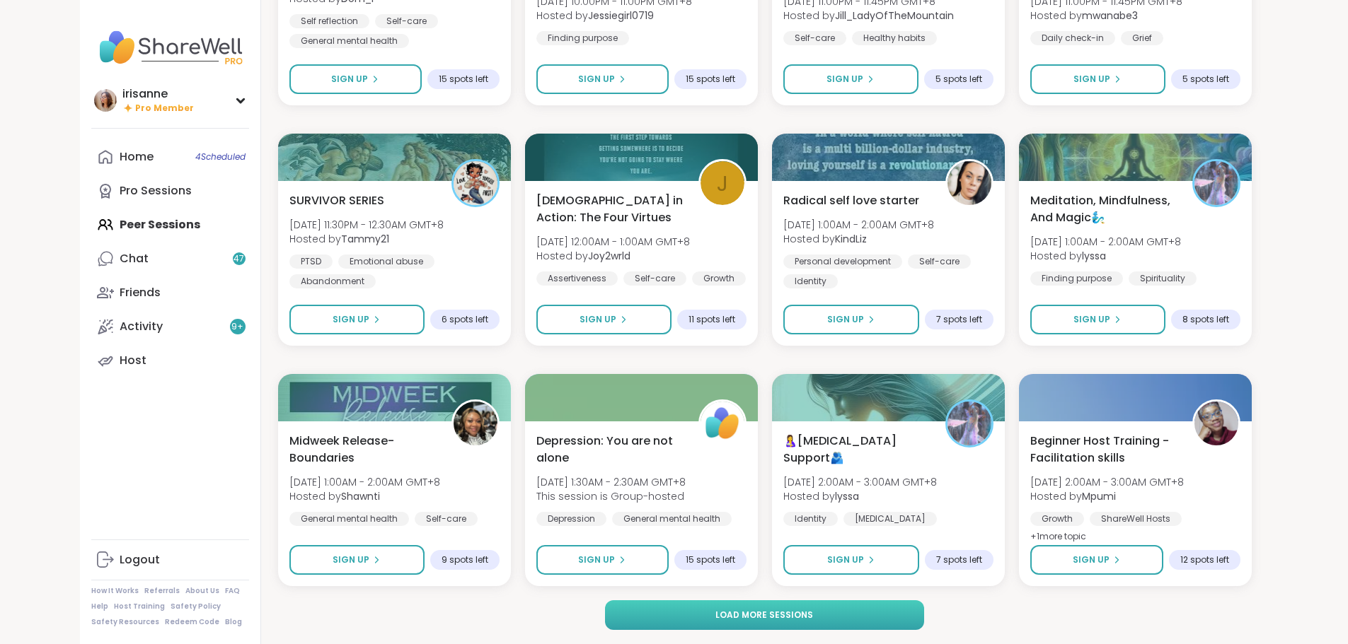
click at [779, 623] on button "Load more sessions" at bounding box center [764, 616] width 319 height 30
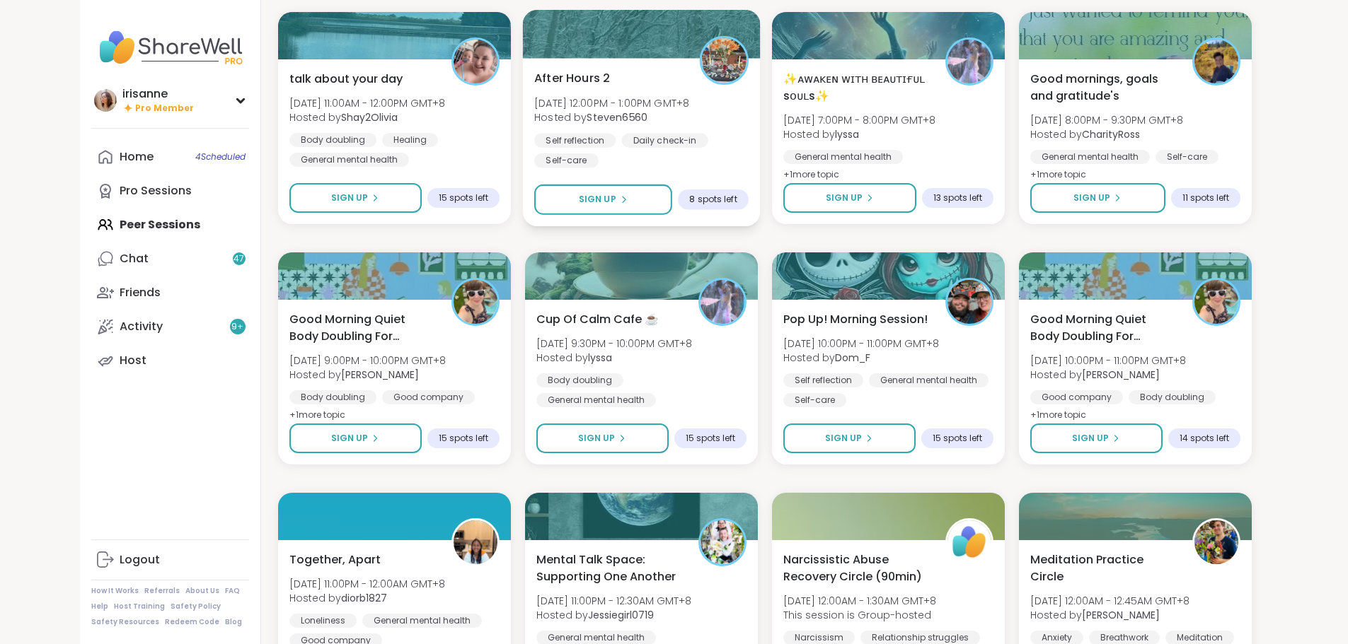
scroll to position [5259, 0]
